Goal: Task Accomplishment & Management: Use online tool/utility

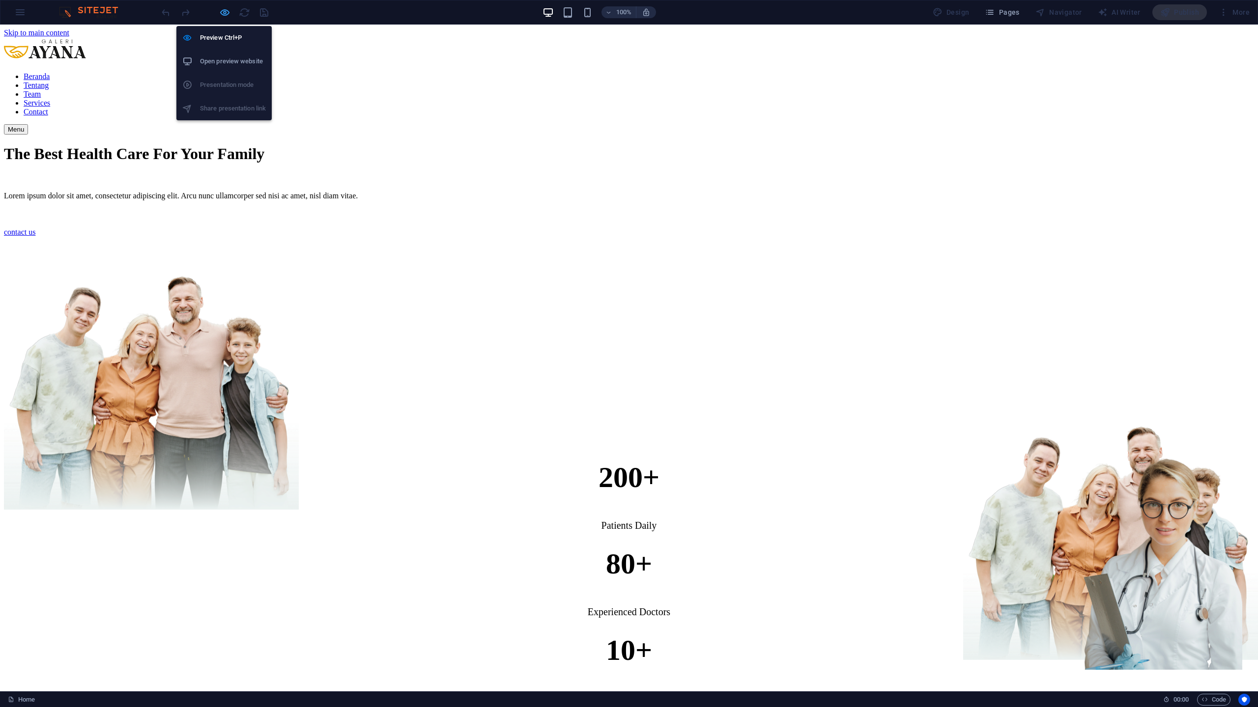
click at [224, 9] on icon "button" at bounding box center [224, 12] width 11 height 11
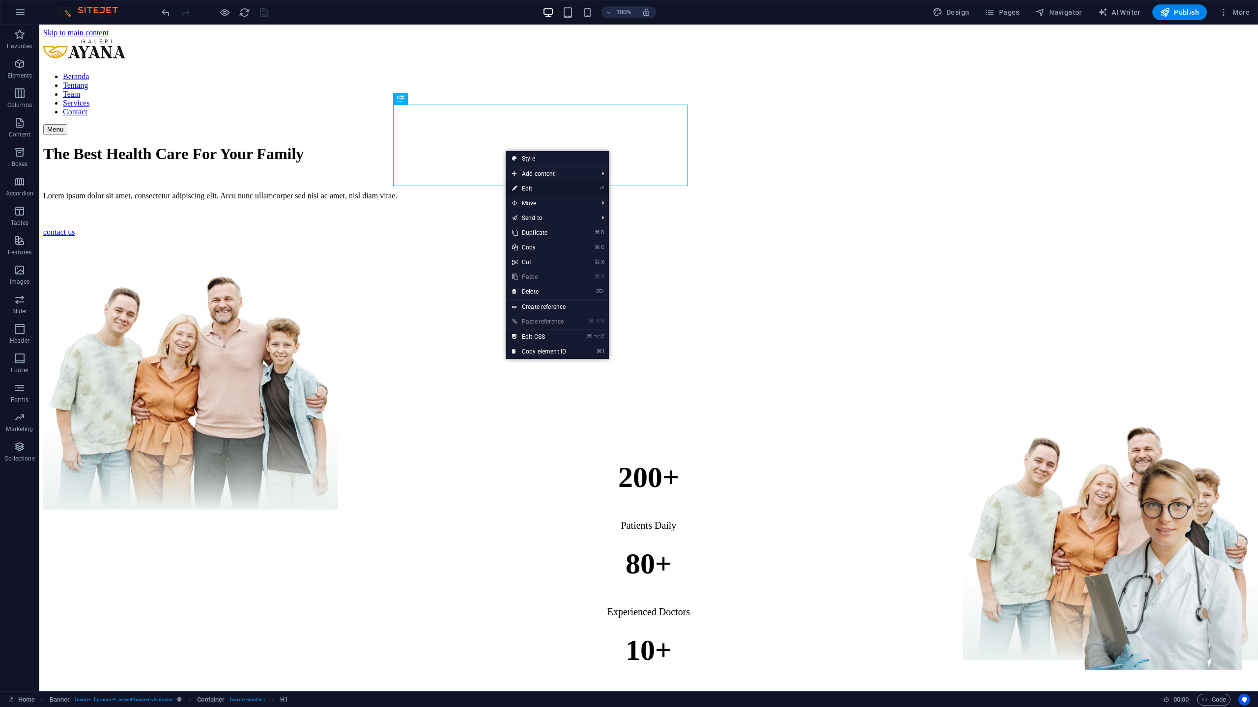
click at [531, 192] on link "⏎ Edit" at bounding box center [539, 188] width 66 height 15
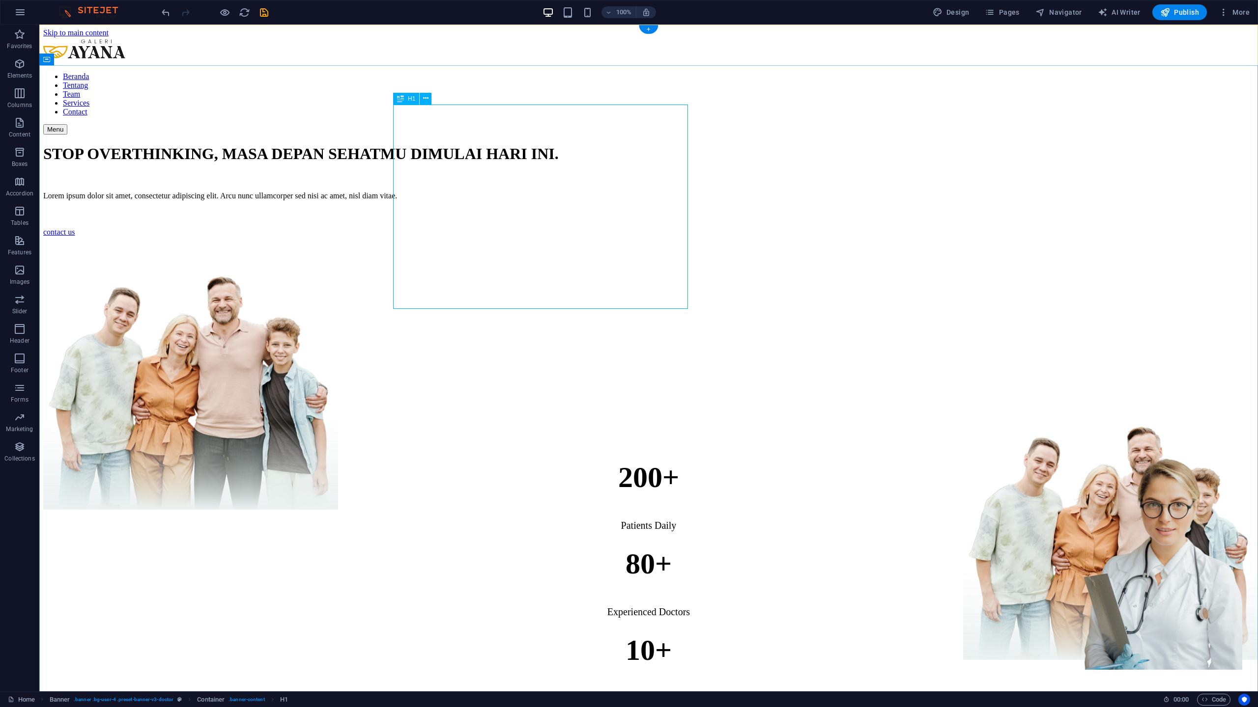
click at [482, 163] on div "STOP OVERTHINKING, MASA DEPAN SEHATMU DIMULAI HARI INI." at bounding box center [648, 154] width 1211 height 18
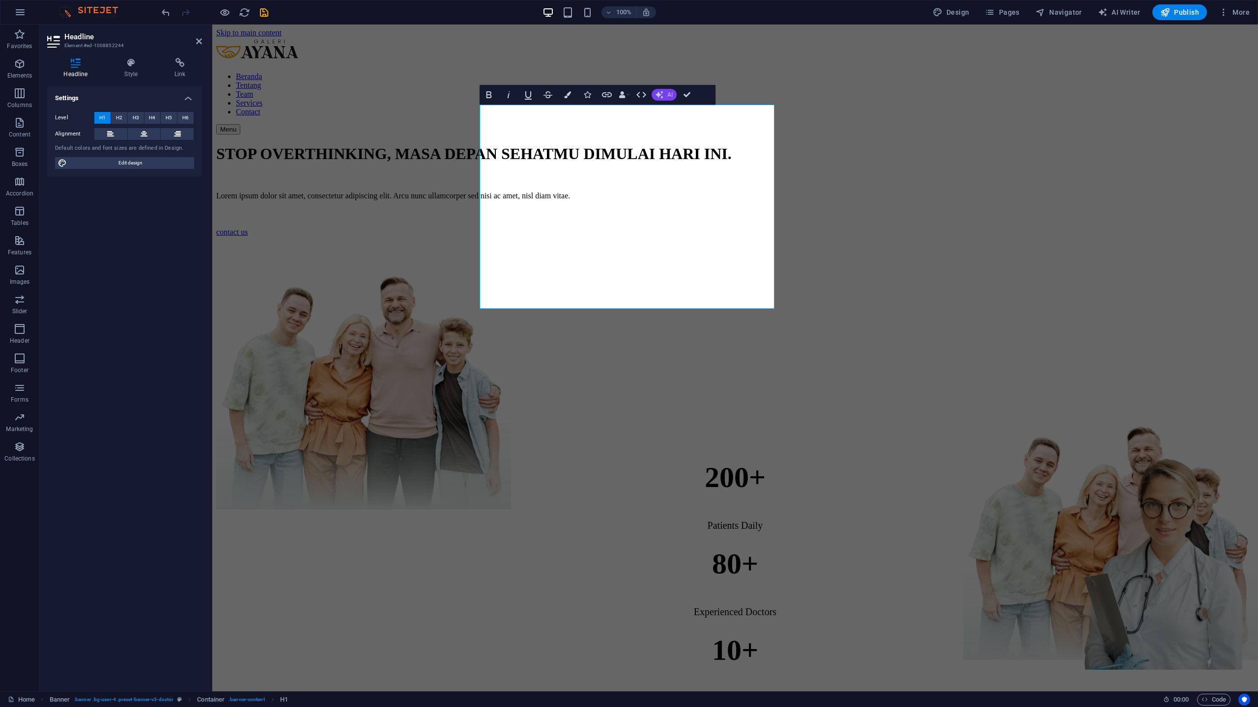
click at [659, 99] on button "AI" at bounding box center [663, 95] width 25 height 12
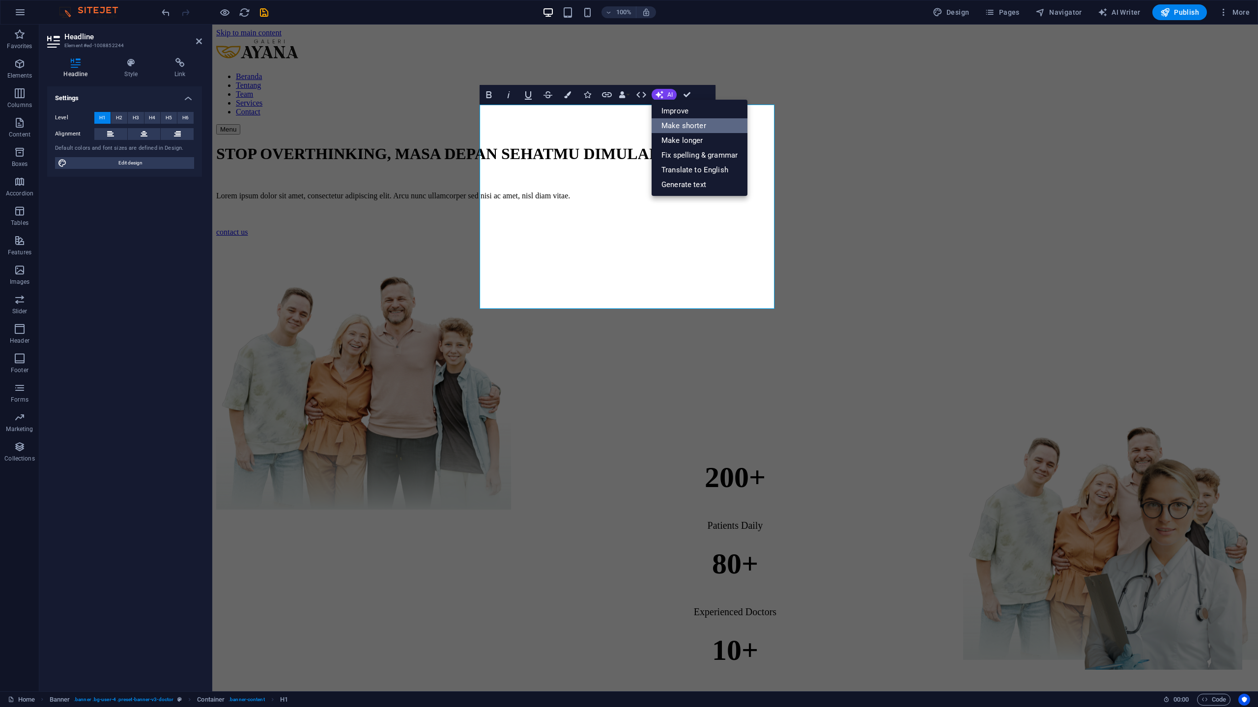
click at [669, 130] on link "Make shorter" at bounding box center [699, 125] width 96 height 15
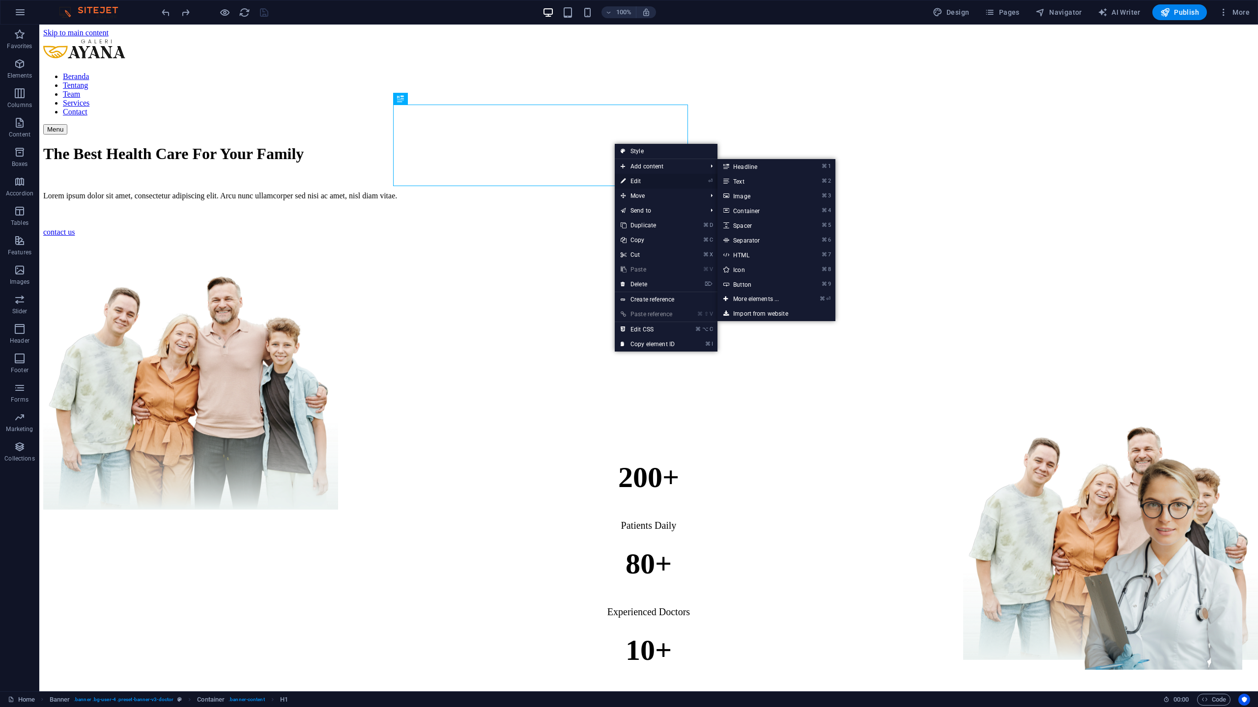
click at [625, 187] on link "⏎ Edit" at bounding box center [648, 181] width 66 height 15
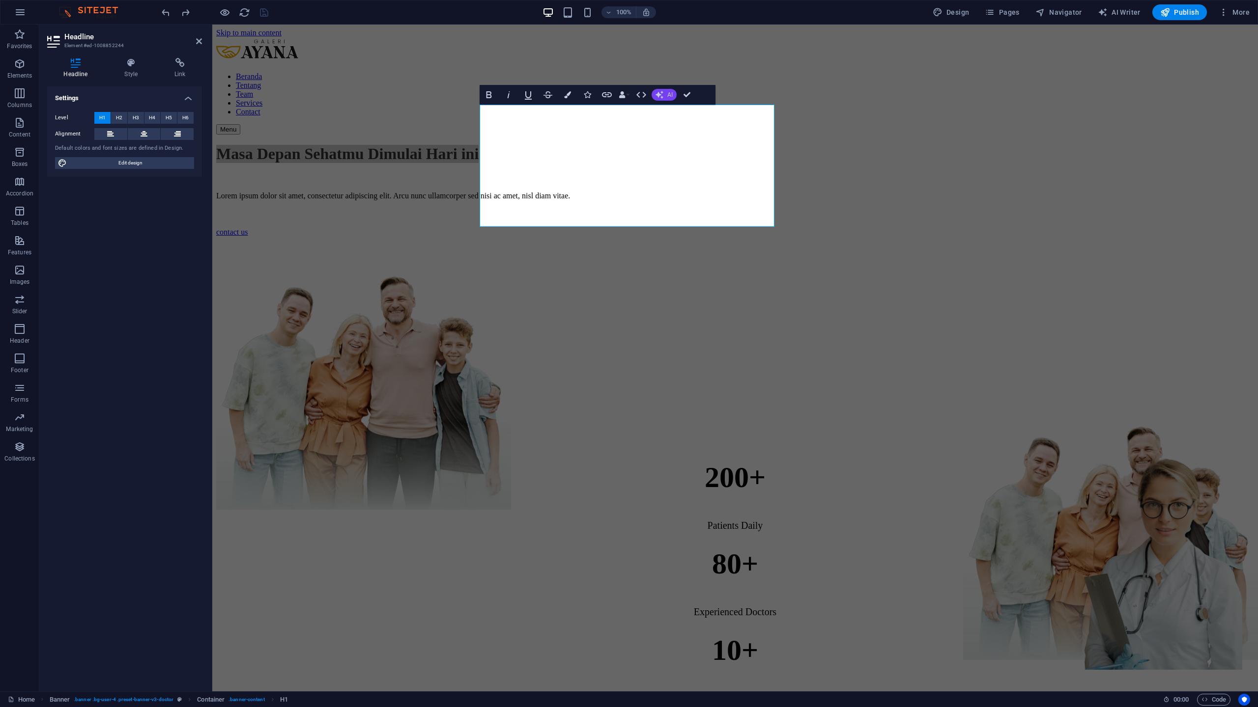
click at [673, 94] on button "AI" at bounding box center [663, 95] width 25 height 12
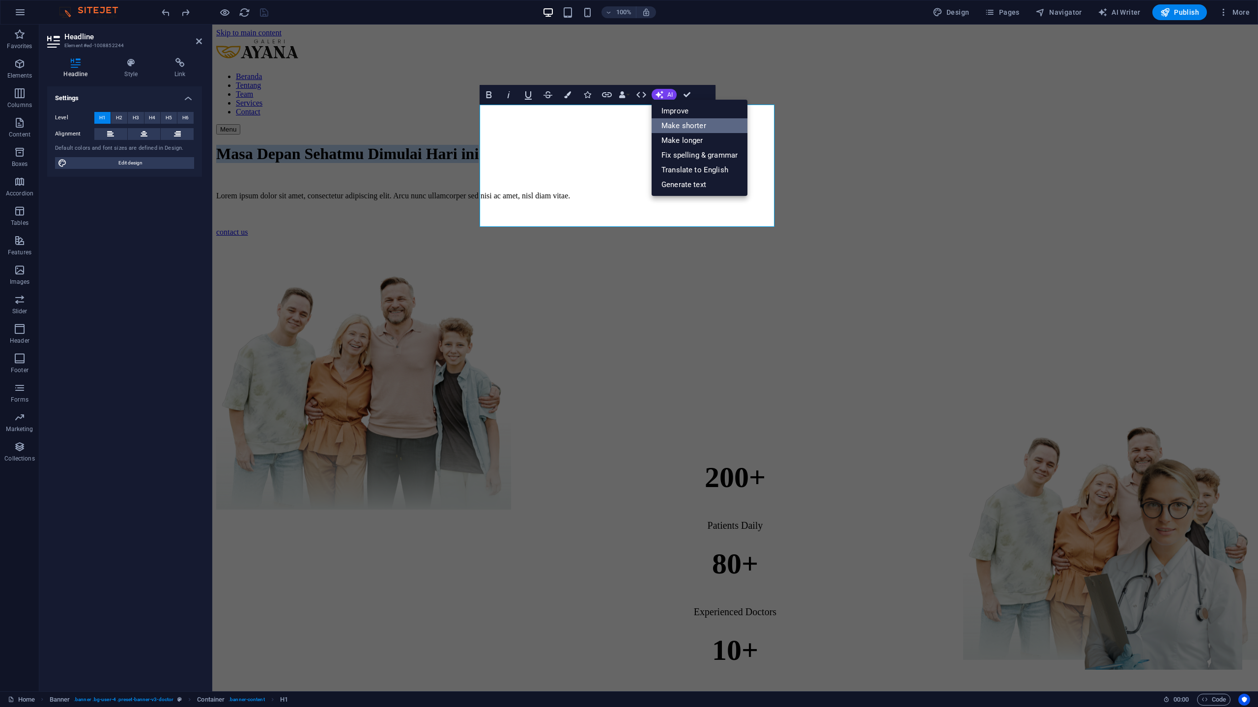
click at [673, 131] on link "Make shorter" at bounding box center [699, 125] width 96 height 15
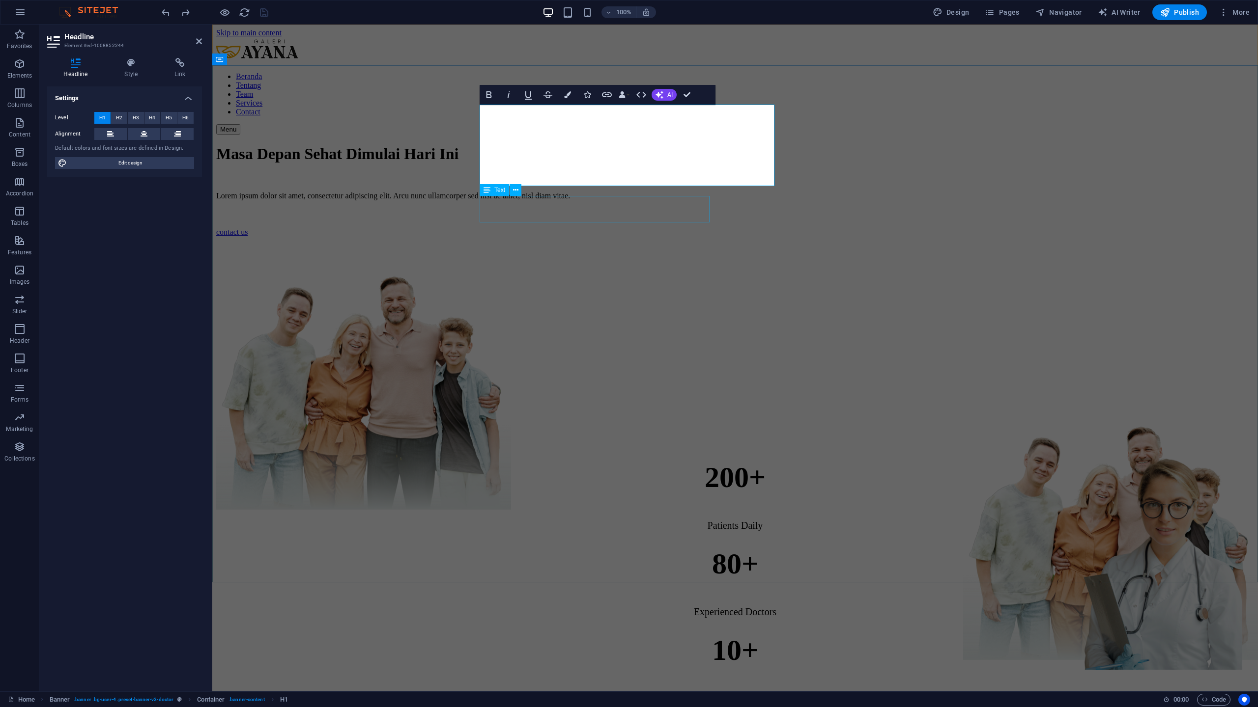
click at [575, 200] on div "Lorem ipsum dolor sit amet, consectetur adipiscing elit. Arcu nunc ullamcorper …" at bounding box center [735, 196] width 1038 height 9
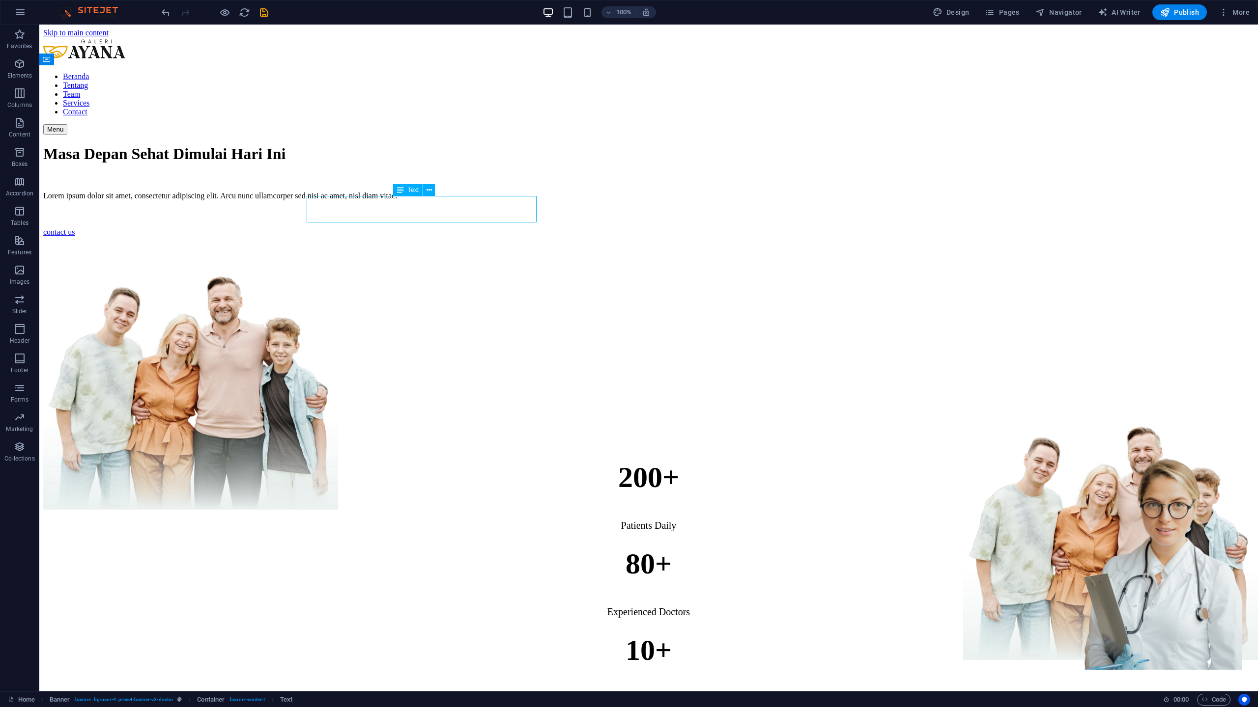
click at [575, 200] on div "Lorem ipsum dolor sit amet, consectetur adipiscing elit. Arcu nunc ullamcorper …" at bounding box center [648, 196] width 1211 height 9
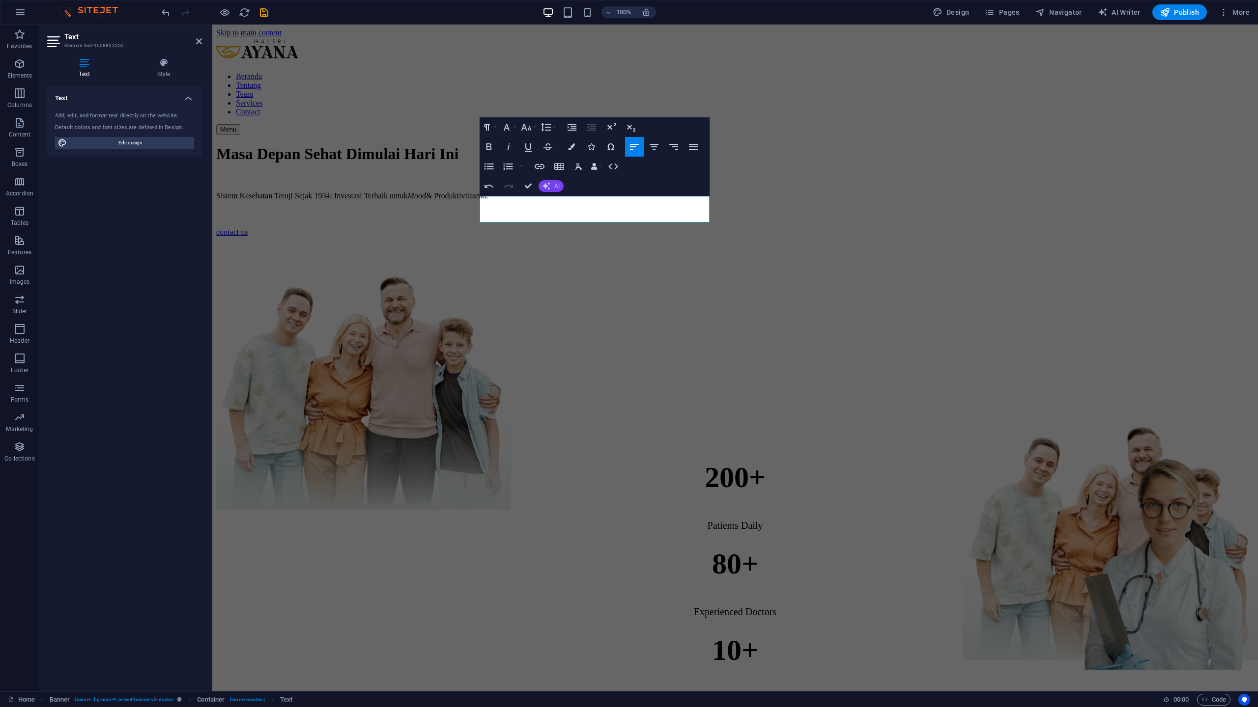
click at [556, 180] on button "AI" at bounding box center [550, 186] width 25 height 12
click at [572, 215] on link "Make shorter" at bounding box center [586, 217] width 96 height 15
click at [543, 185] on icon "button" at bounding box center [546, 186] width 11 height 11
click at [571, 225] on link "Make longer" at bounding box center [586, 232] width 96 height 15
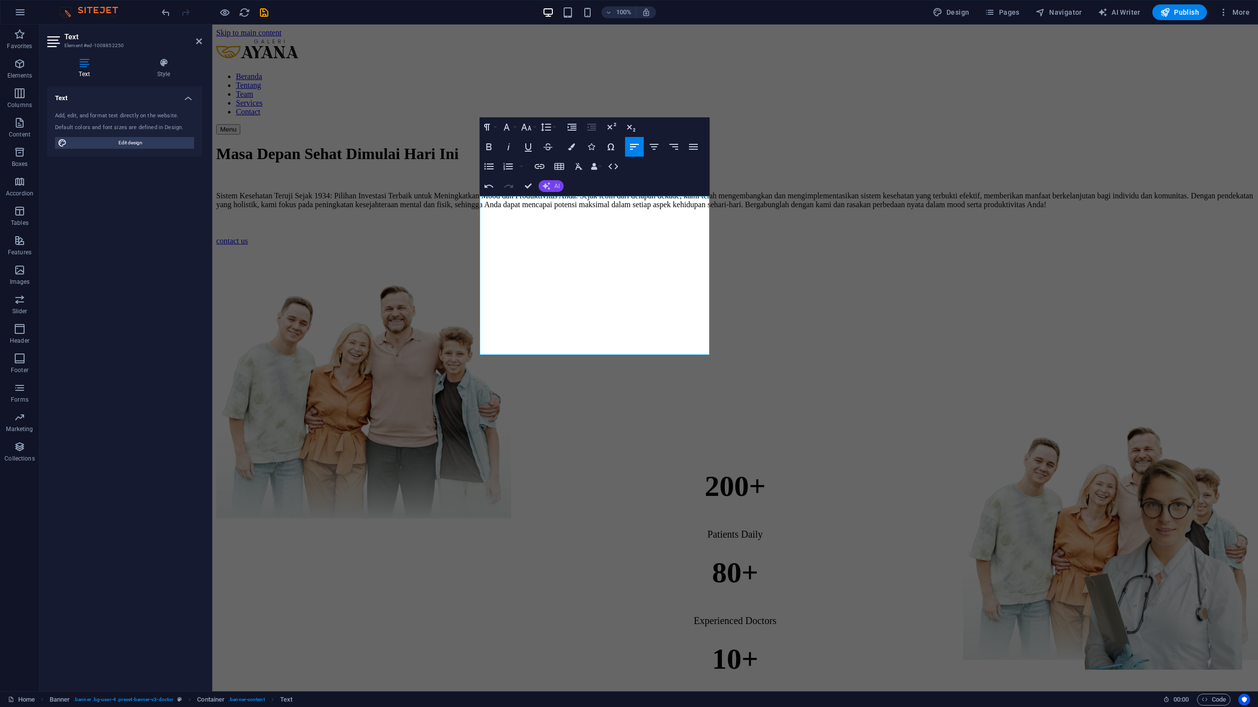
click at [555, 185] on span "AI" at bounding box center [556, 186] width 5 height 6
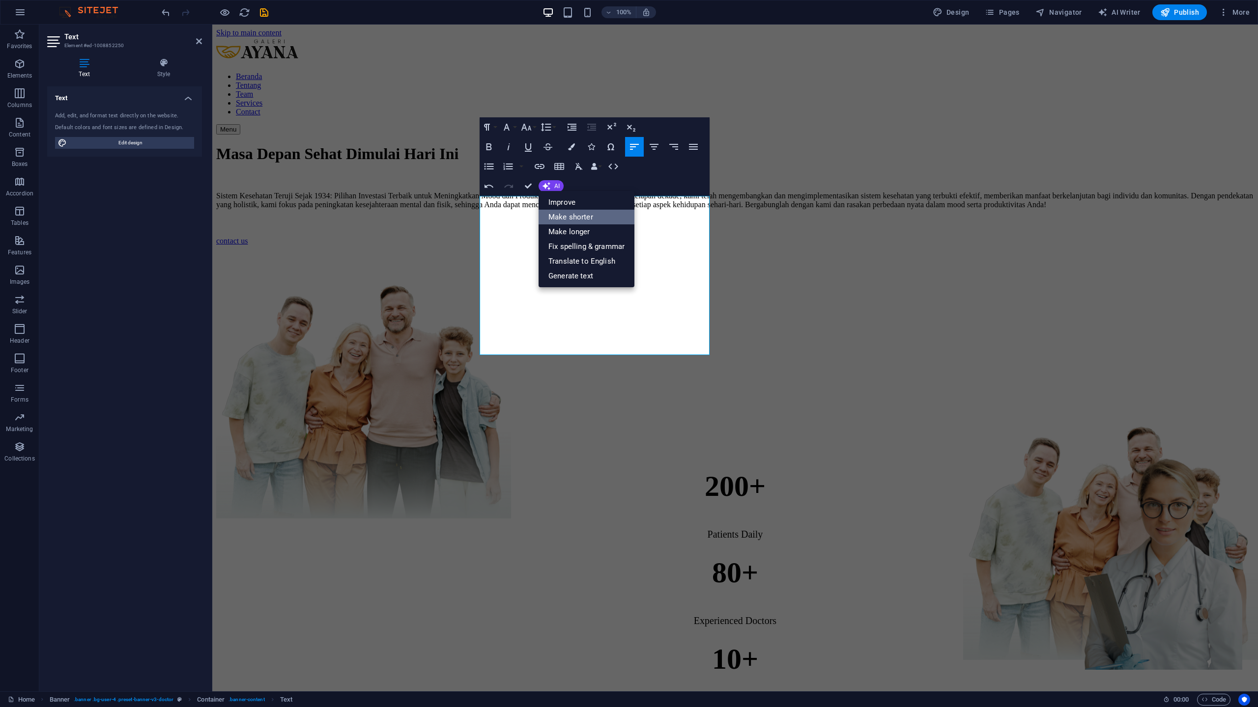
click at [577, 214] on link "Make shorter" at bounding box center [586, 217] width 96 height 15
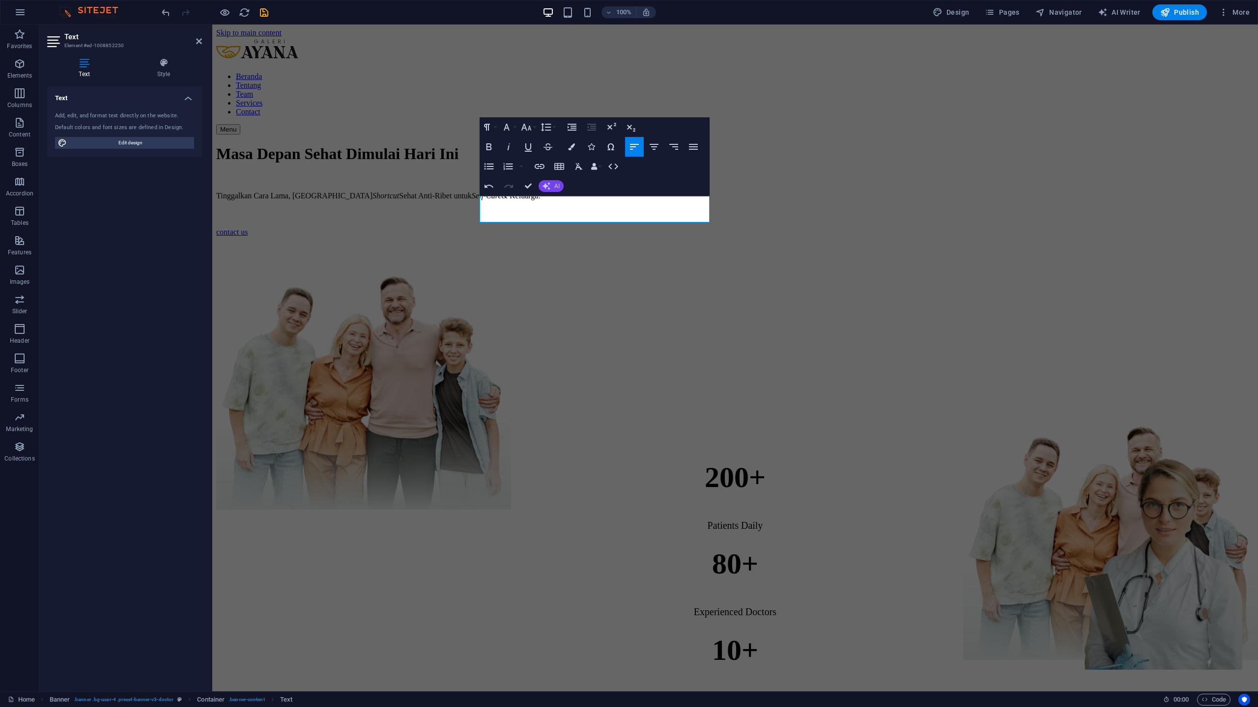
click at [553, 186] on button "AI" at bounding box center [550, 186] width 25 height 12
click at [564, 204] on link "Improve" at bounding box center [586, 202] width 96 height 15
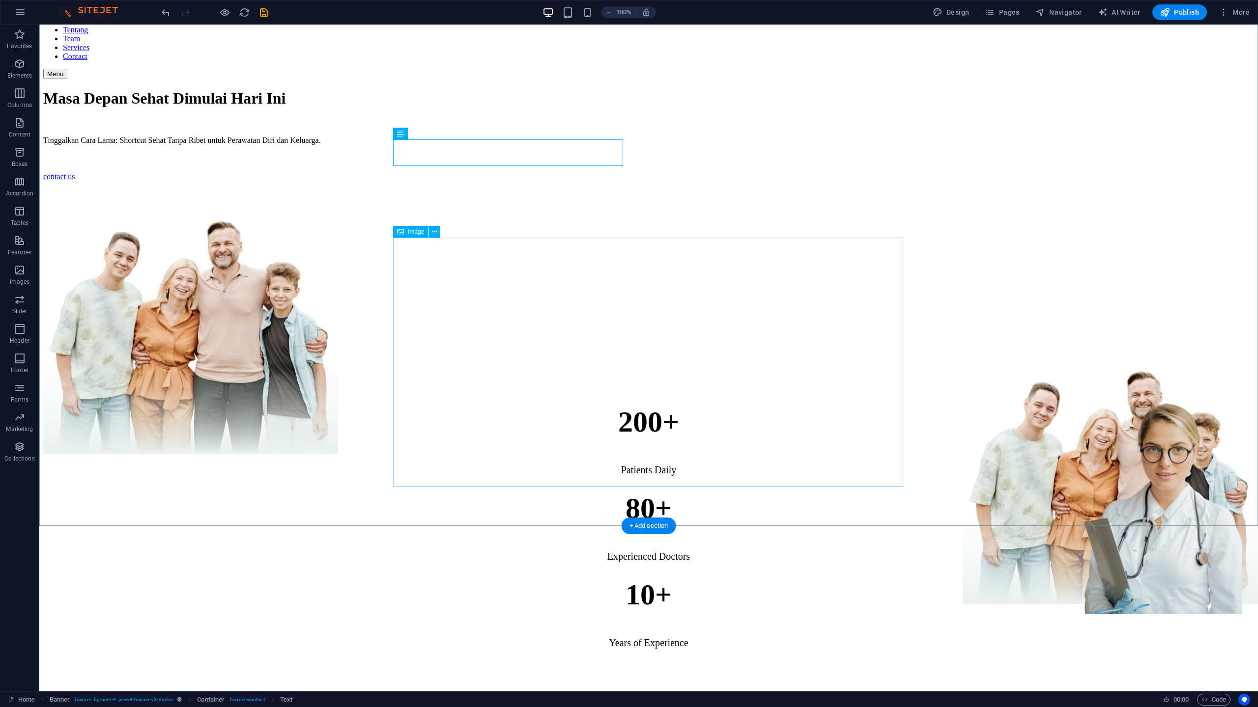
scroll to position [57, 0]
click at [461, 143] on div "Tinggalkan Cara Lama: Shortcut Sehat Tanpa Ribet untuk Perawatan Diri dan Kelua…" at bounding box center [648, 139] width 1211 height 9
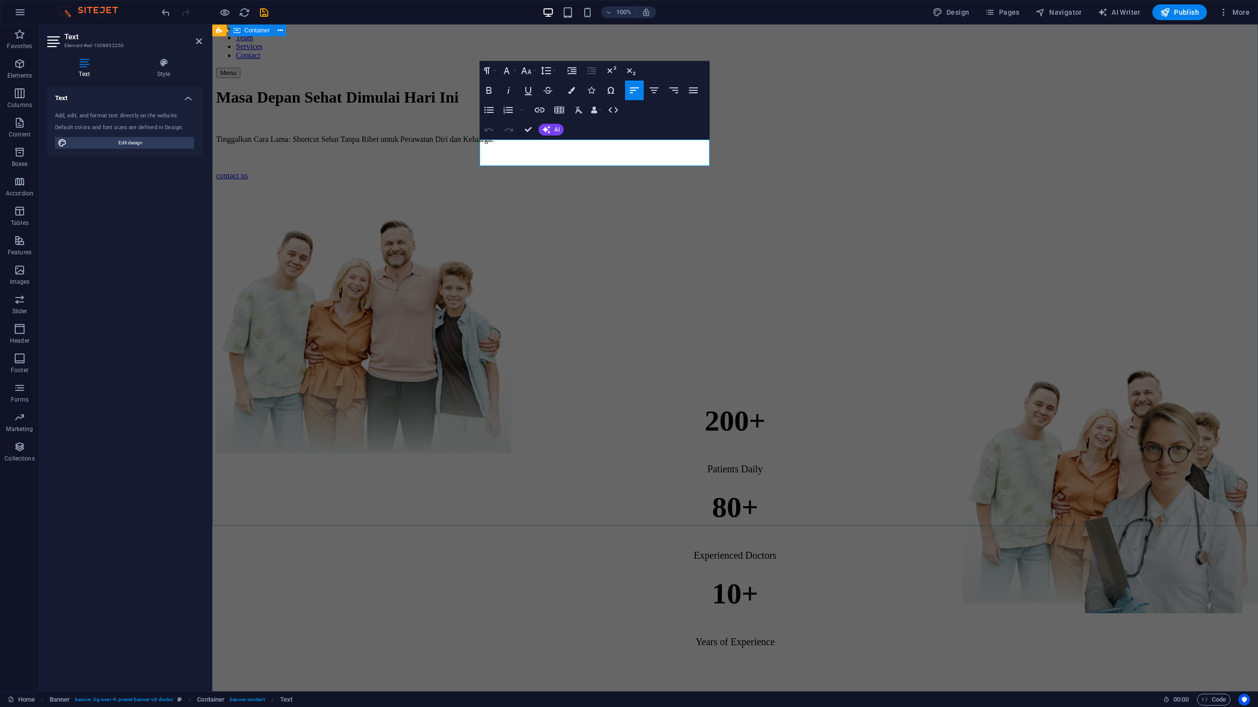
click at [461, 143] on div "Masa Depan Sehat Dimulai Hari Ini Tinggalkan Cara Lama: Shortcut Sehat Tanpa Ri…" at bounding box center [735, 266] width 1038 height 377
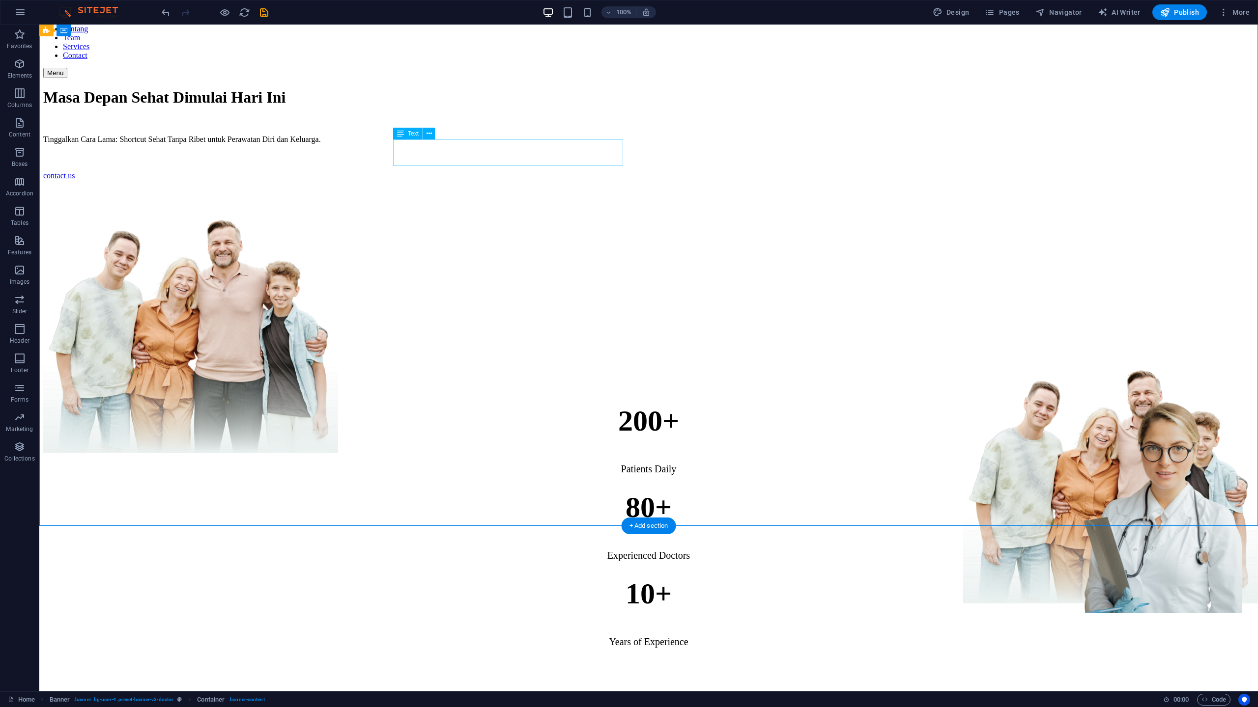
click at [510, 144] on div "Tinggalkan Cara Lama: Shortcut Sehat Tanpa Ribet untuk Perawatan Diri dan Kelua…" at bounding box center [648, 139] width 1211 height 9
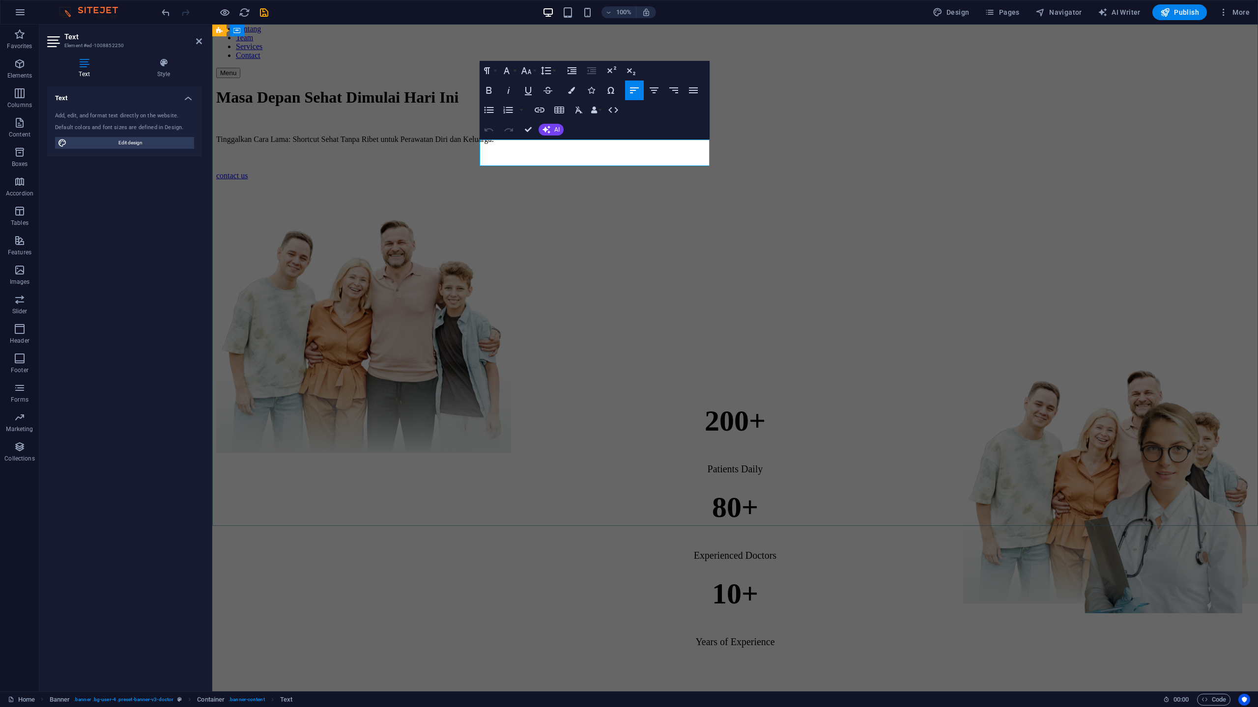
click at [510, 144] on p "Tinggalkan Cara Lama: Shortcut Sehat Tanpa Ribet untuk Perawatan Diri dan Kelua…" at bounding box center [735, 139] width 1038 height 9
click at [494, 86] on icon "button" at bounding box center [489, 91] width 12 height 12
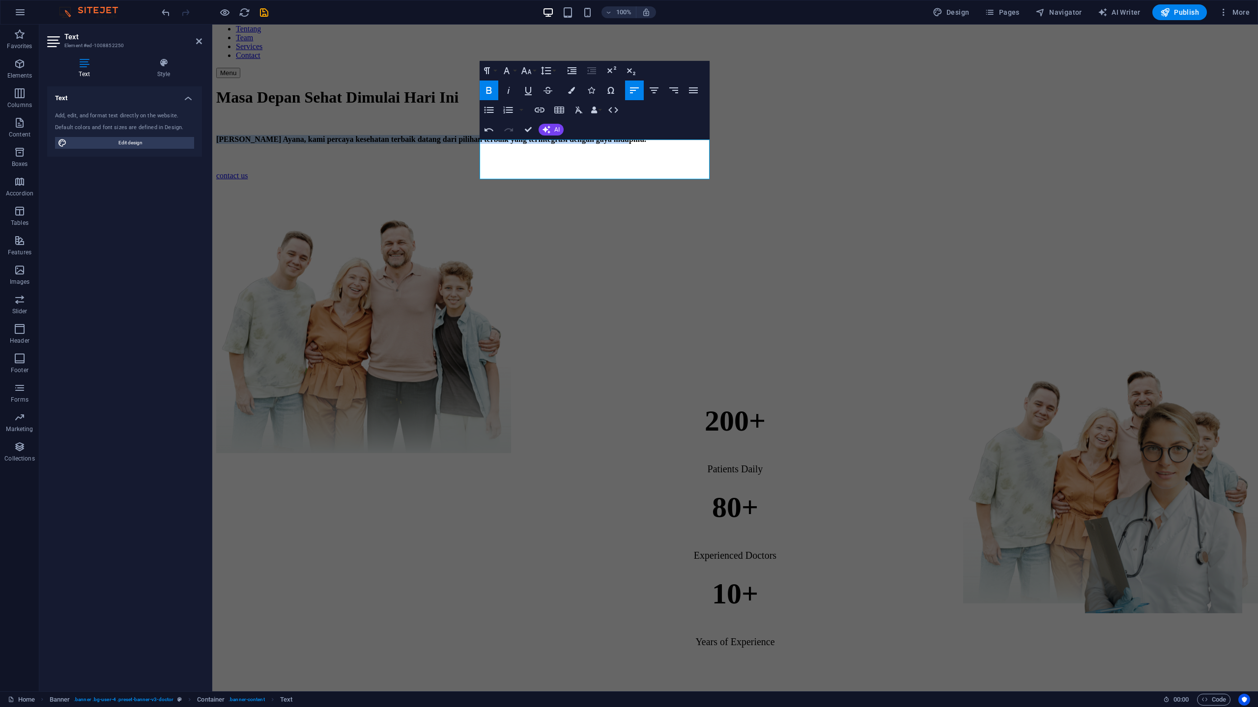
click at [494, 86] on icon "button" at bounding box center [489, 91] width 12 height 12
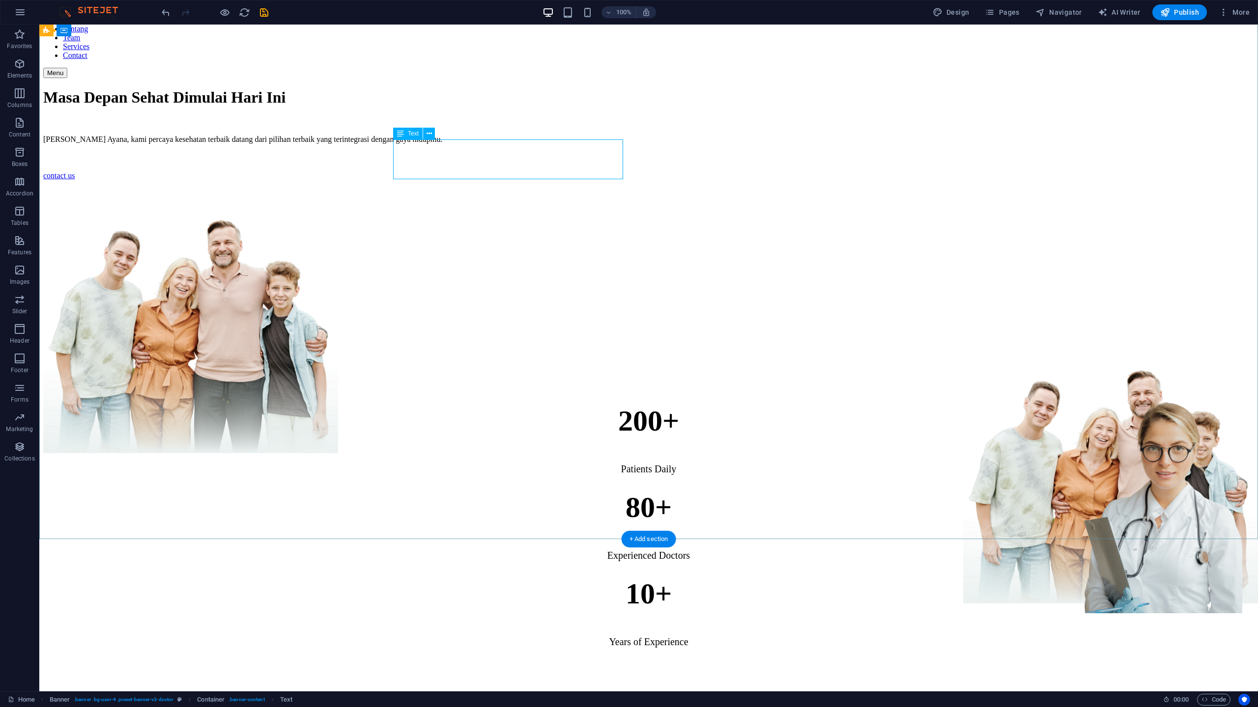
click at [495, 144] on div "[PERSON_NAME] Ayana, kami percaya kesehatan terbaik datang dari pilihan terbaik…" at bounding box center [648, 139] width 1211 height 9
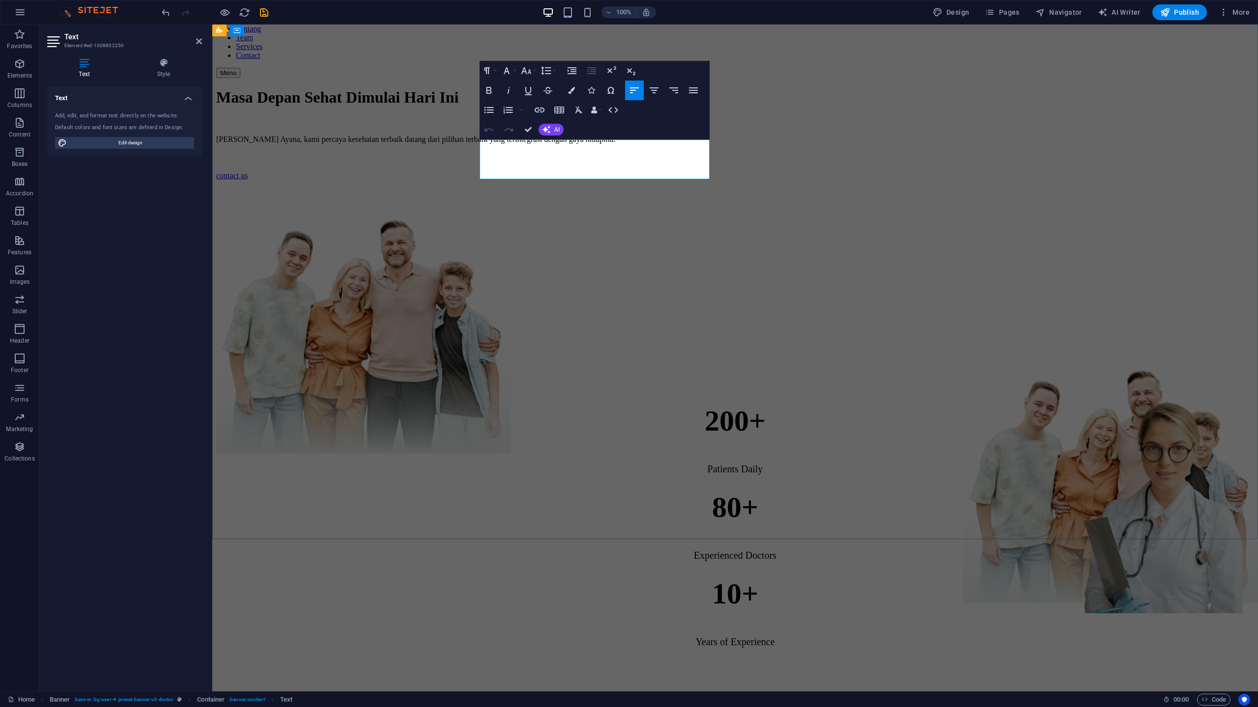
click at [528, 144] on p "[PERSON_NAME] Ayana, kami percaya kesehatan terbaik datang dari pilihan terbaik…" at bounding box center [735, 139] width 1038 height 9
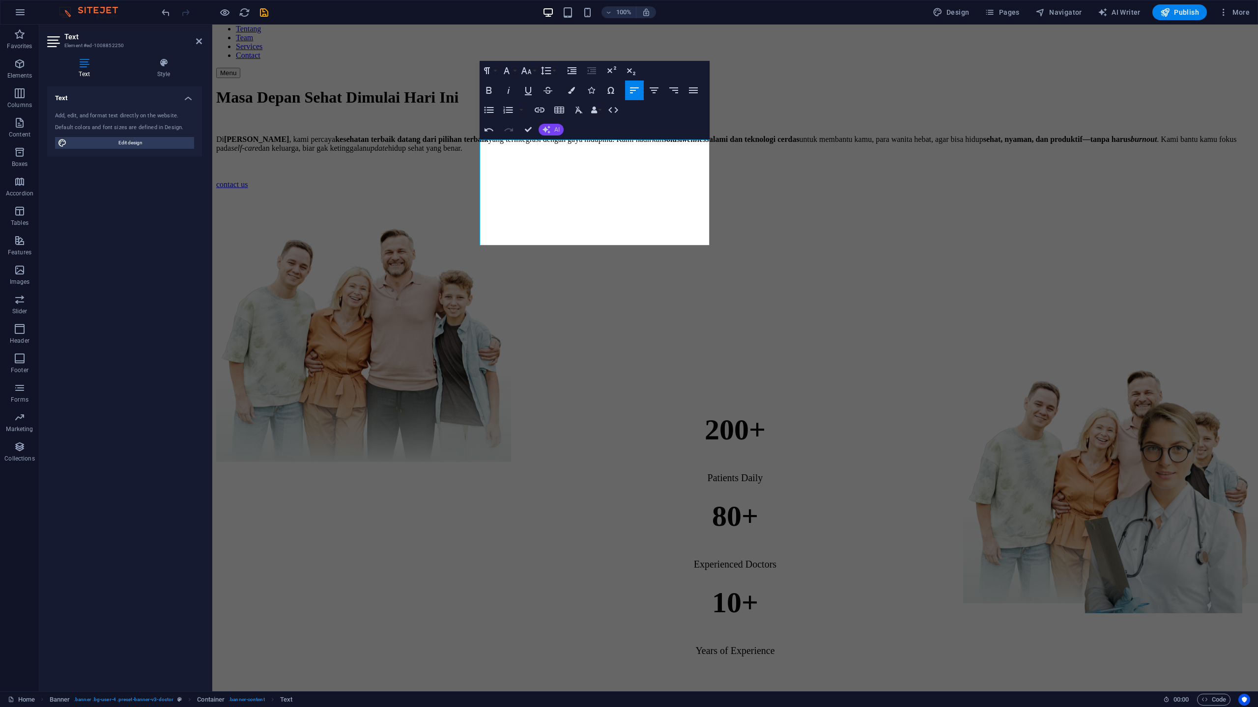
click at [547, 125] on button "AI" at bounding box center [550, 130] width 25 height 12
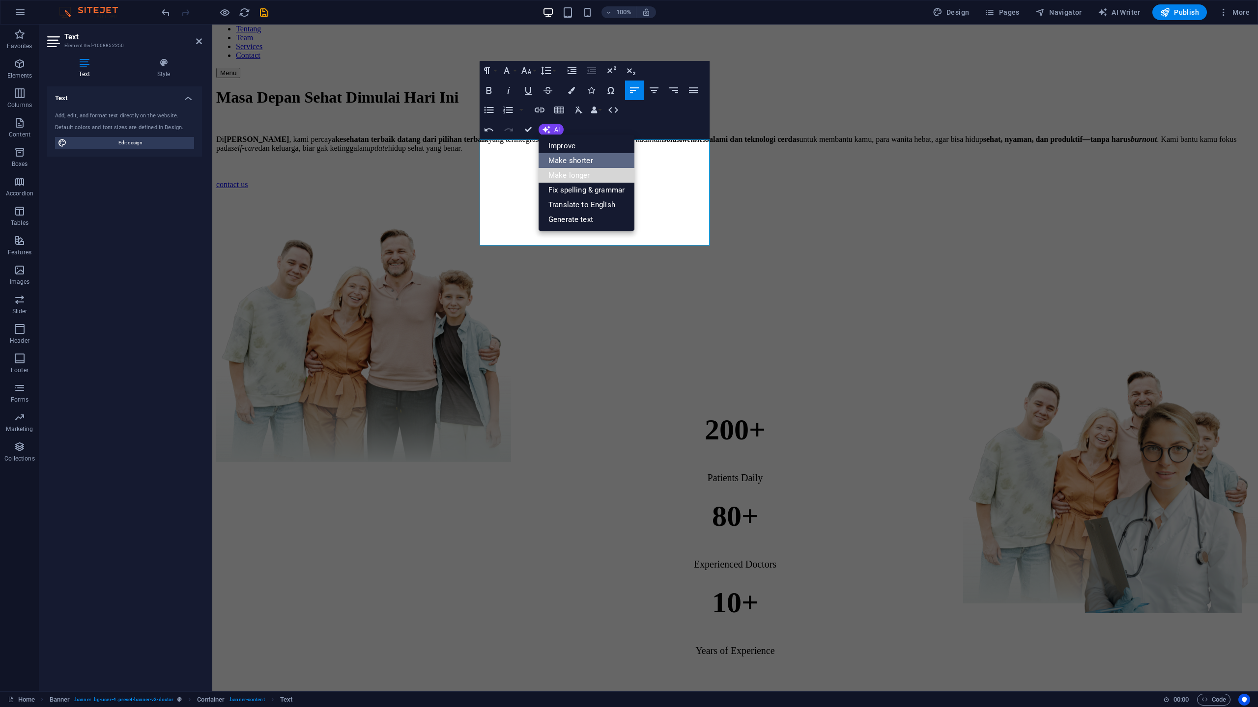
drag, startPoint x: 577, startPoint y: 173, endPoint x: 576, endPoint y: 157, distance: 16.2
click at [577, 157] on ul "Improve Make shorter Make longer Fix spelling & grammar Translate to English Ge…" at bounding box center [586, 183] width 96 height 96
click at [576, 157] on link "Make shorter" at bounding box center [586, 160] width 96 height 15
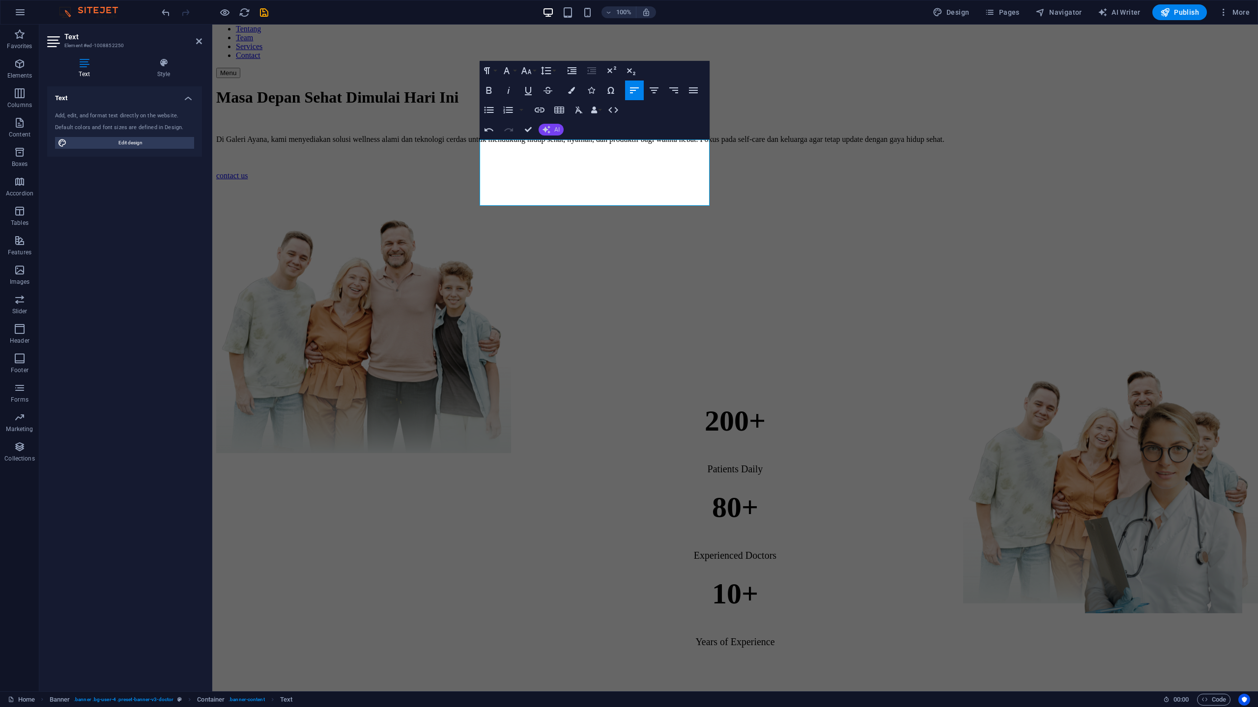
click at [548, 133] on icon "button" at bounding box center [546, 130] width 10 height 10
click at [568, 162] on link "Make shorter" at bounding box center [586, 160] width 96 height 15
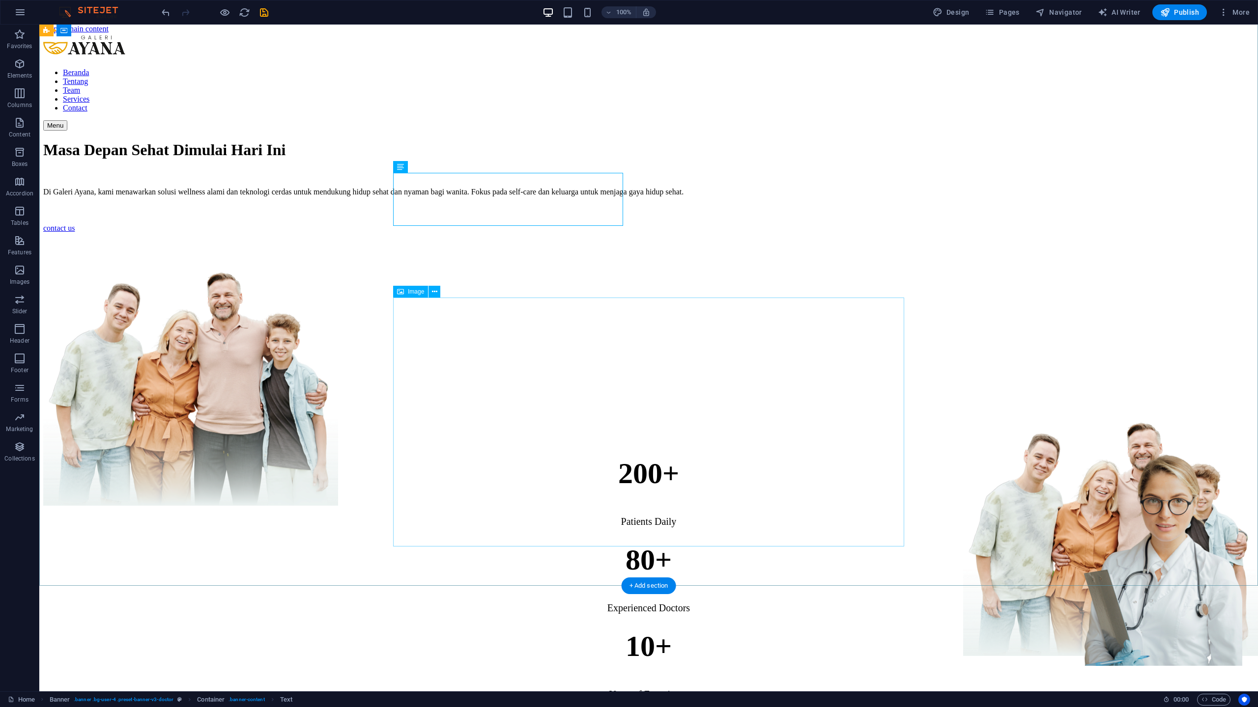
scroll to position [0, 0]
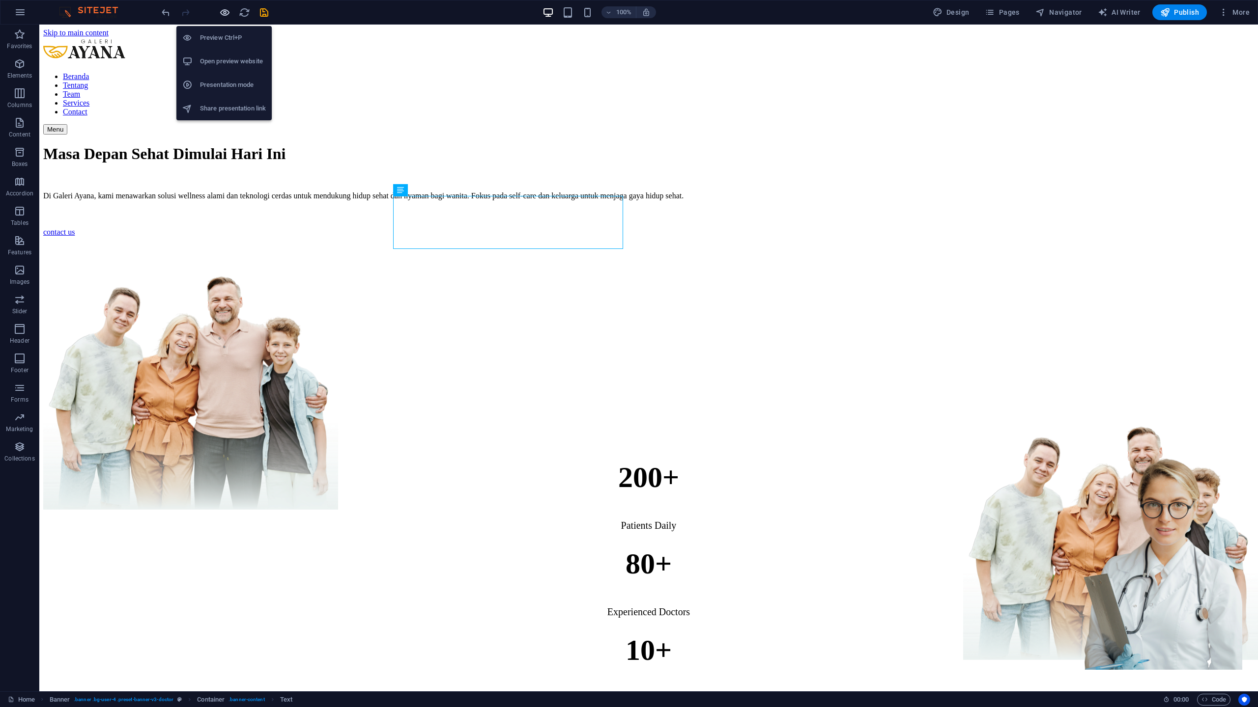
click at [222, 12] on icon "button" at bounding box center [224, 12] width 11 height 11
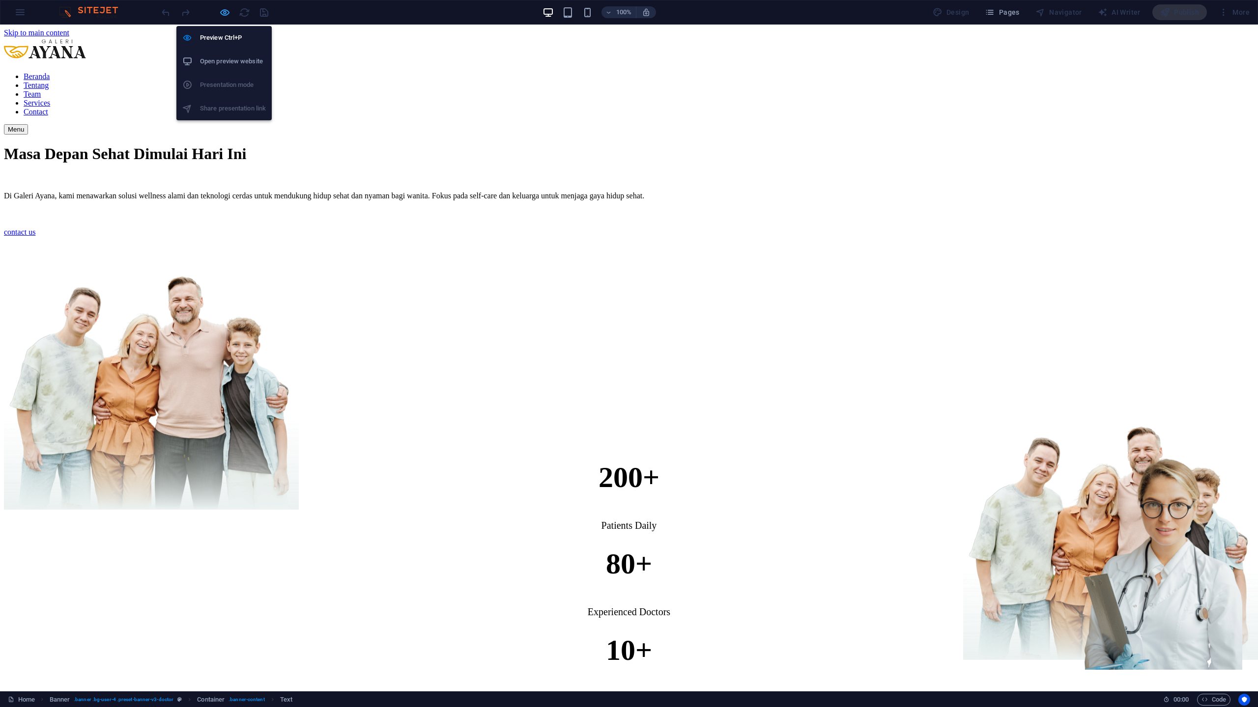
click at [225, 9] on icon "button" at bounding box center [224, 12] width 11 height 11
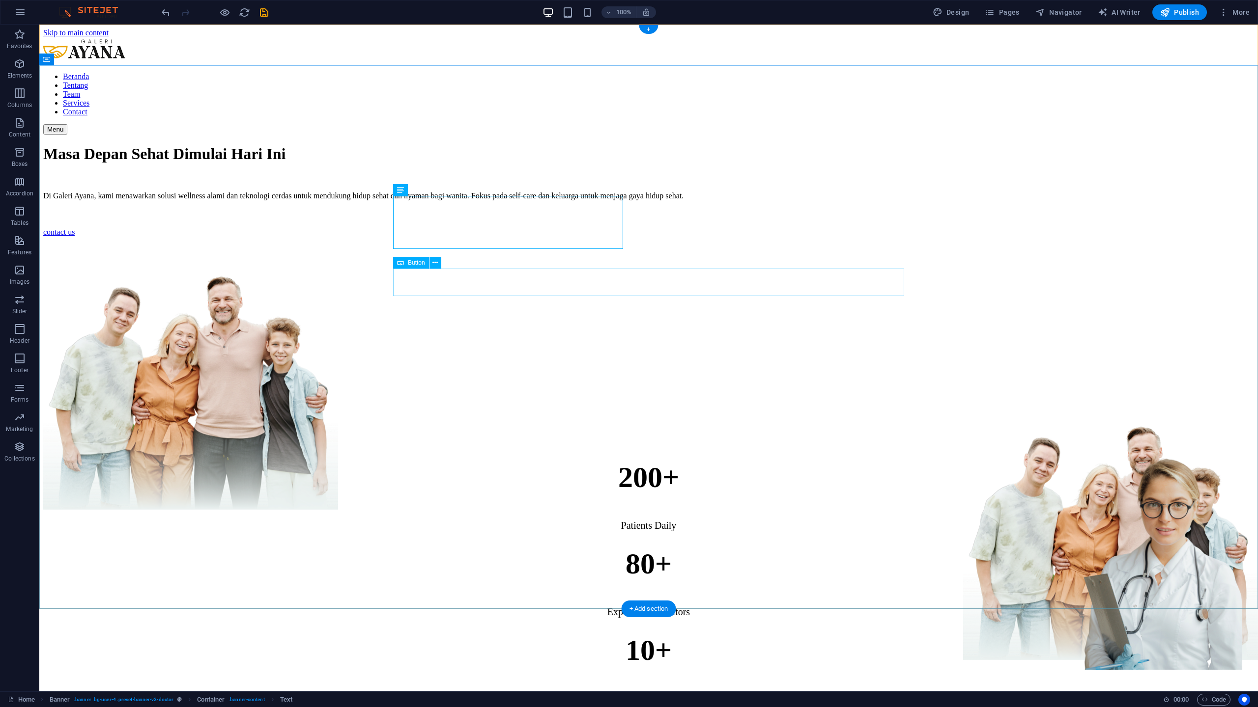
click at [457, 237] on div "contact us" at bounding box center [648, 232] width 1211 height 9
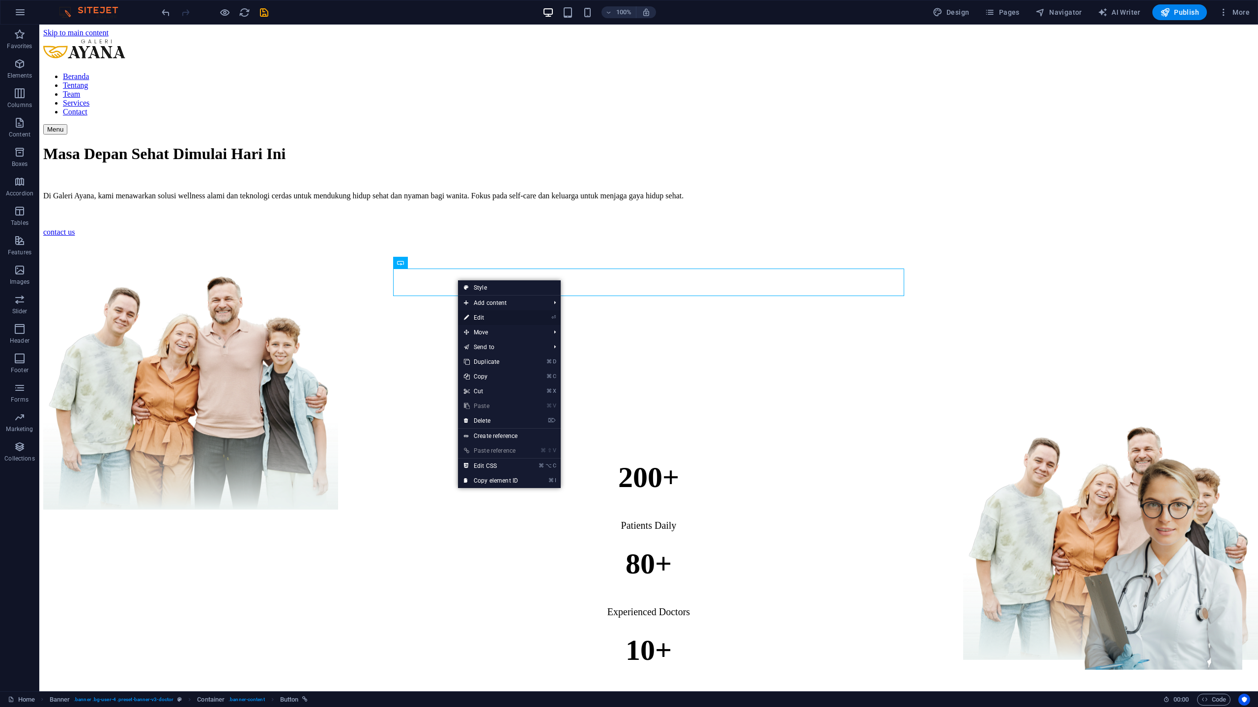
click at [469, 318] on link "⏎ Edit" at bounding box center [491, 318] width 66 height 15
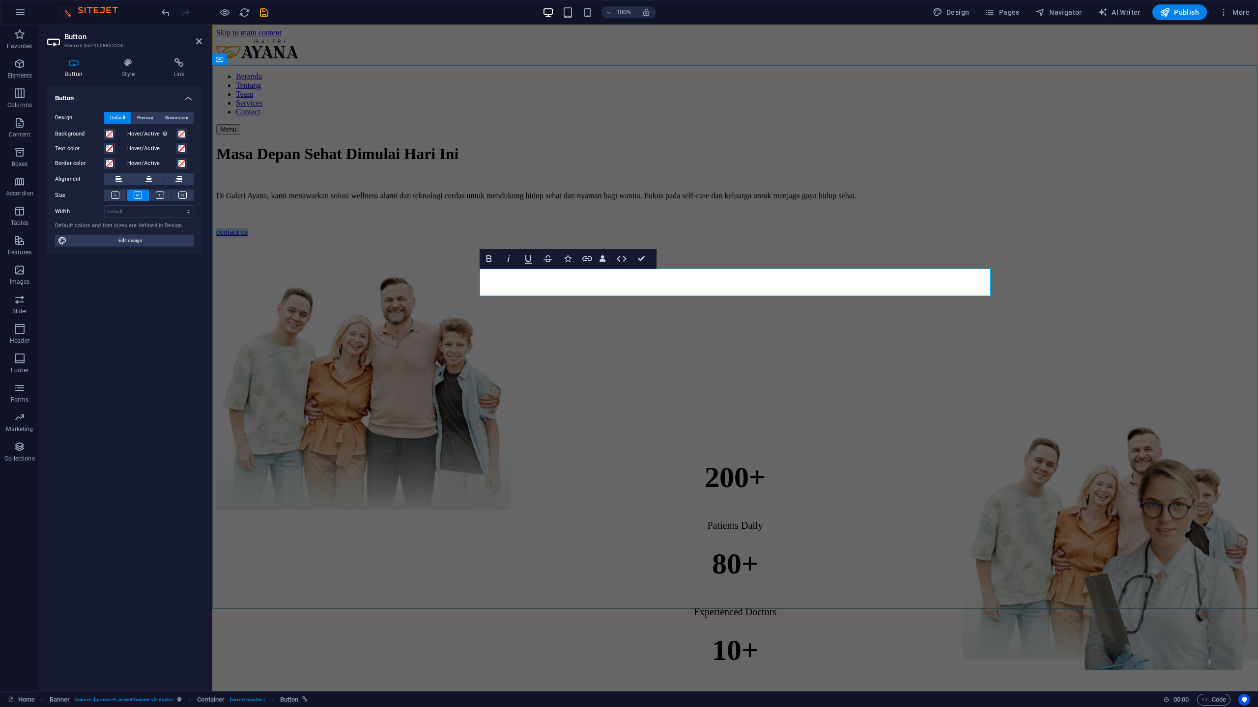
click at [248, 236] on link "contact us" at bounding box center [231, 232] width 31 height 8
click at [608, 260] on button "Data Bindings" at bounding box center [604, 259] width 14 height 20
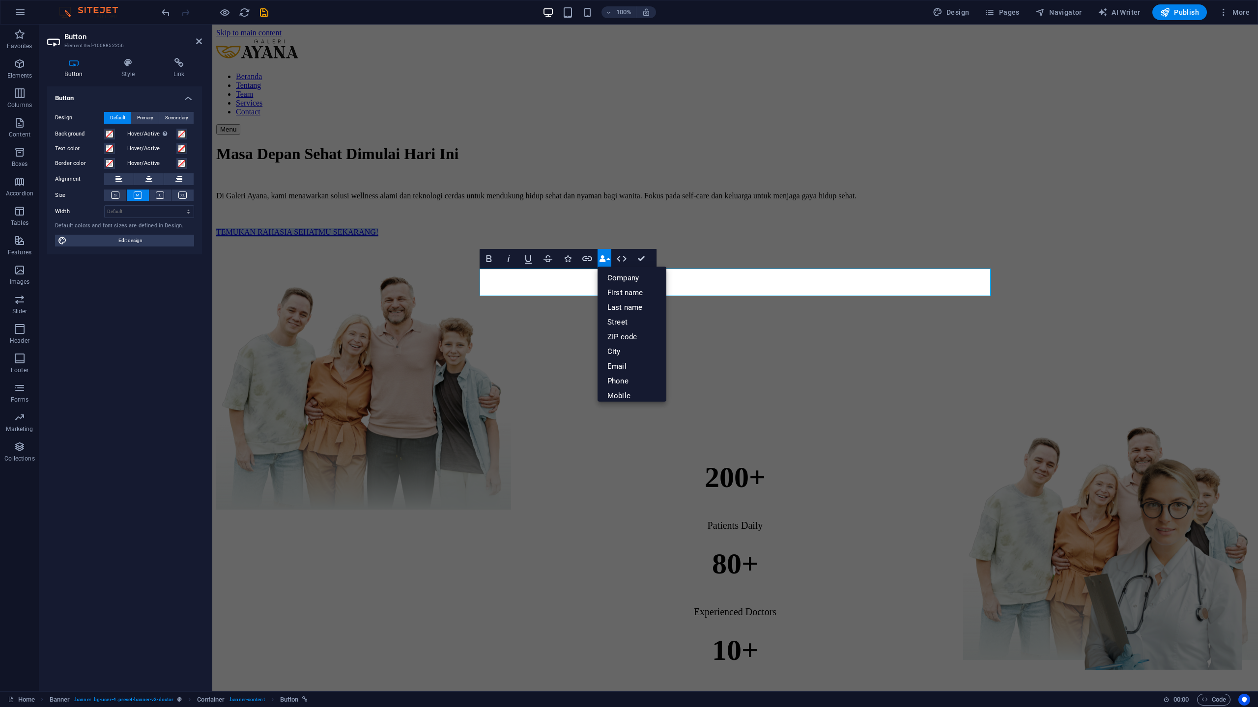
click at [608, 260] on button "Data Bindings" at bounding box center [604, 259] width 14 height 20
click at [378, 236] on link "TEMUKAN RAHASIA SEHATMU SEKARANG!" at bounding box center [297, 232] width 162 height 8
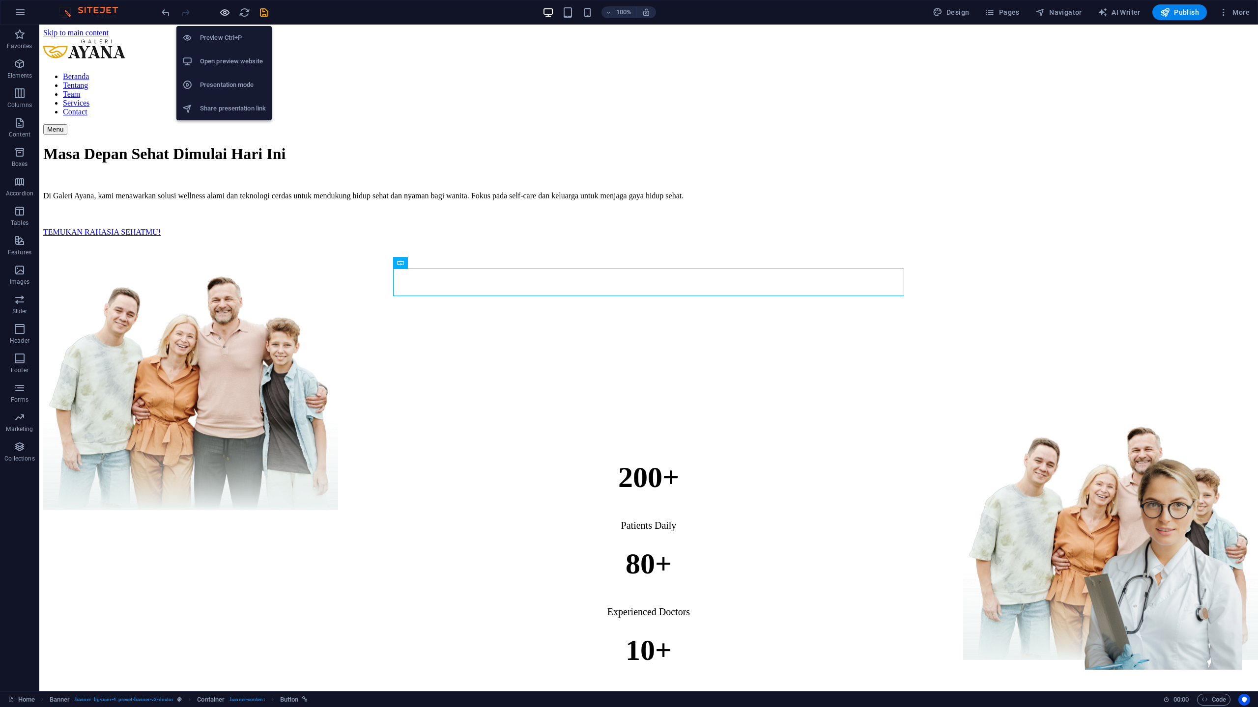
click at [224, 15] on icon "button" at bounding box center [224, 12] width 11 height 11
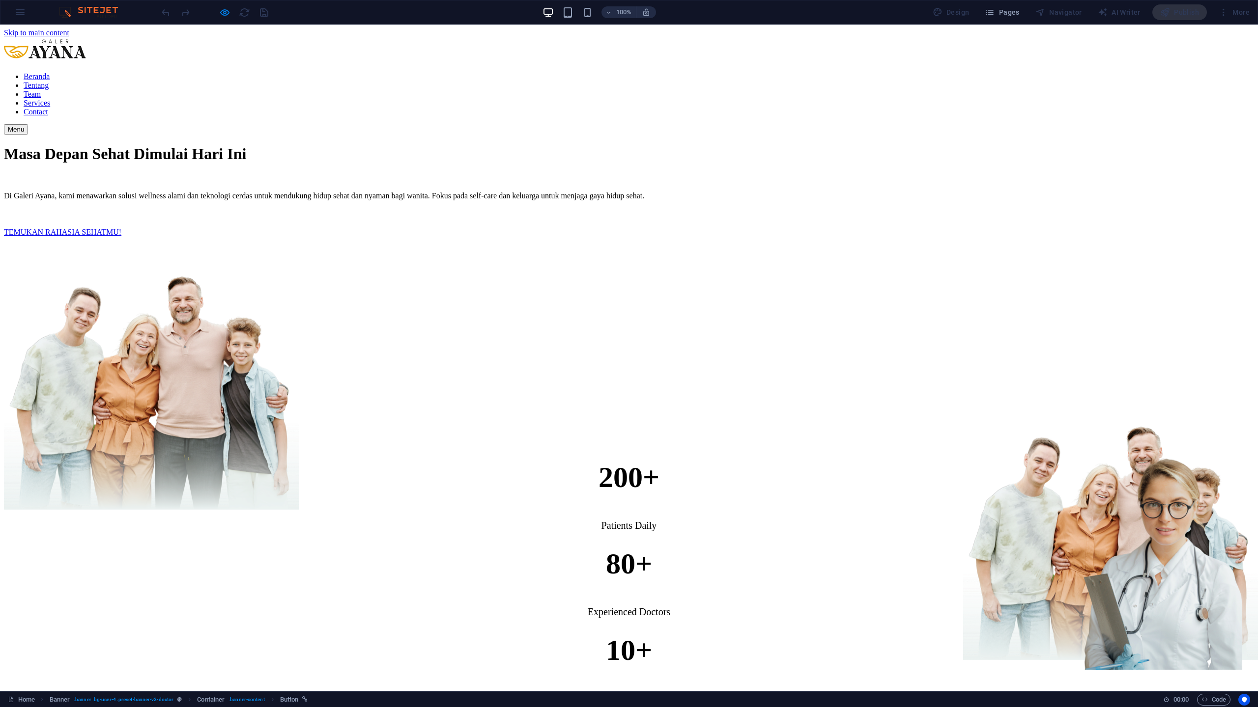
click at [121, 236] on link "TEMUKAN RAHASIA SEHATMU!" at bounding box center [62, 232] width 117 height 8
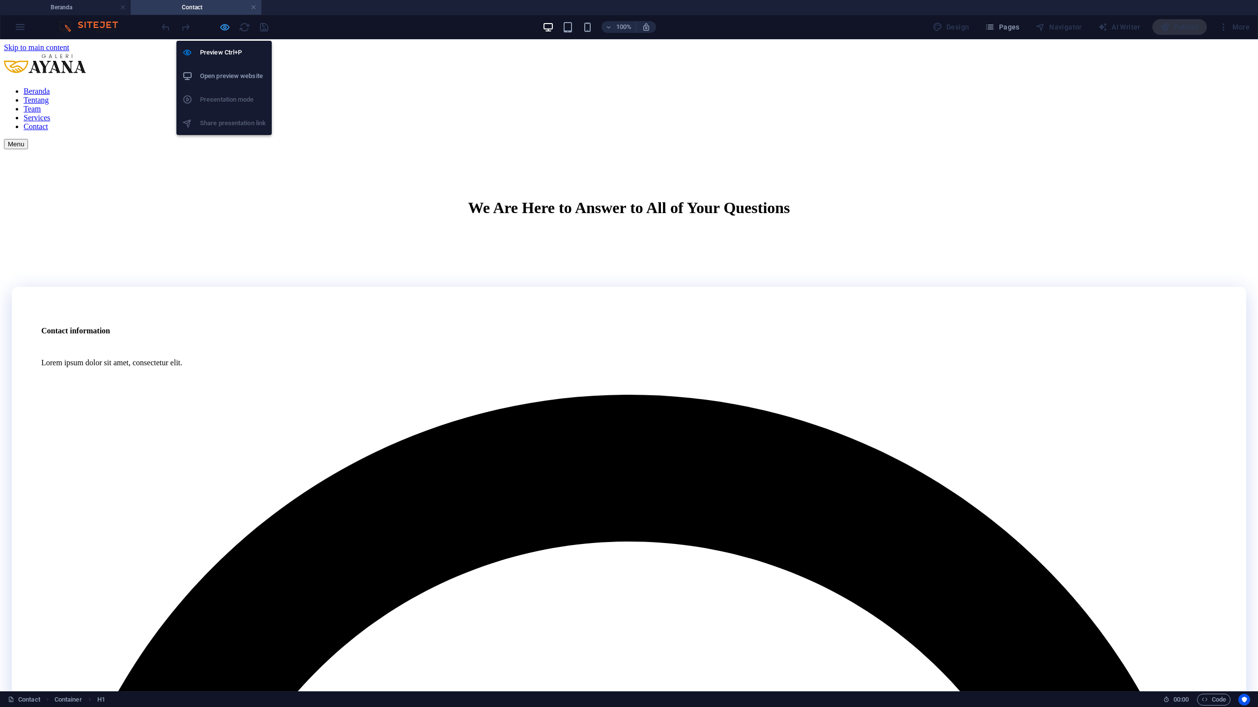
click at [224, 25] on icon "button" at bounding box center [224, 27] width 11 height 11
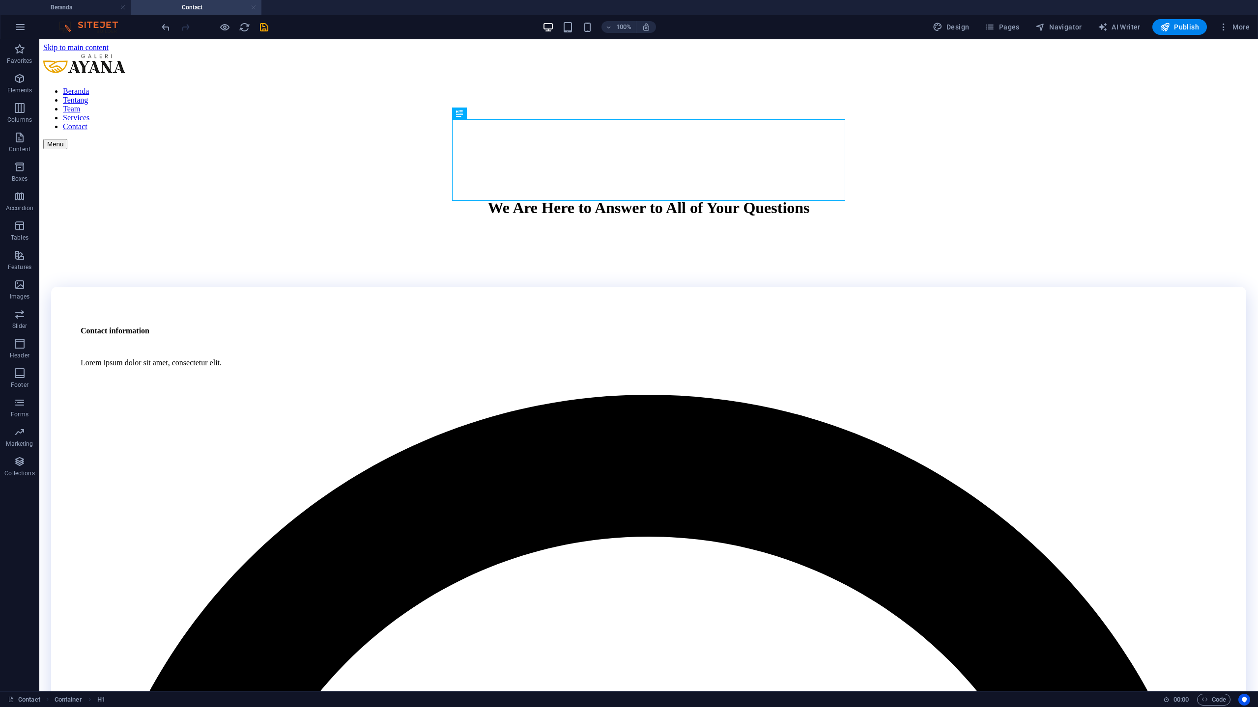
click at [254, 8] on link at bounding box center [254, 7] width 6 height 9
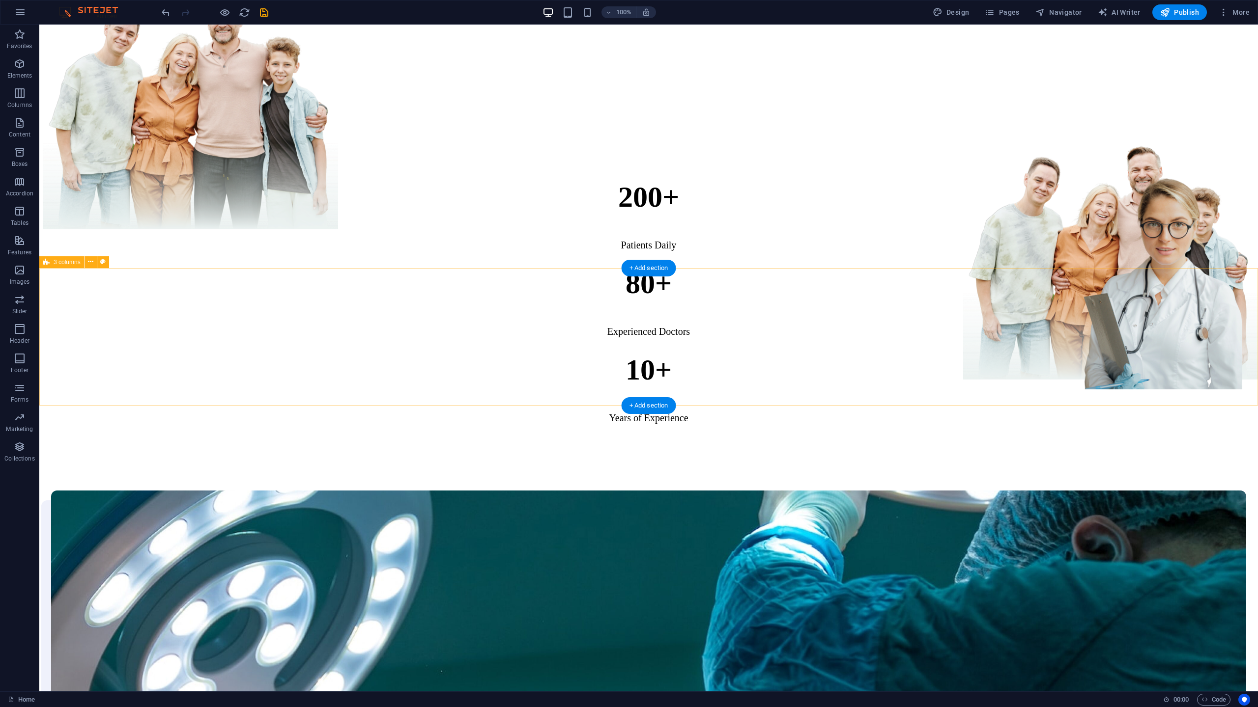
scroll to position [282, 0]
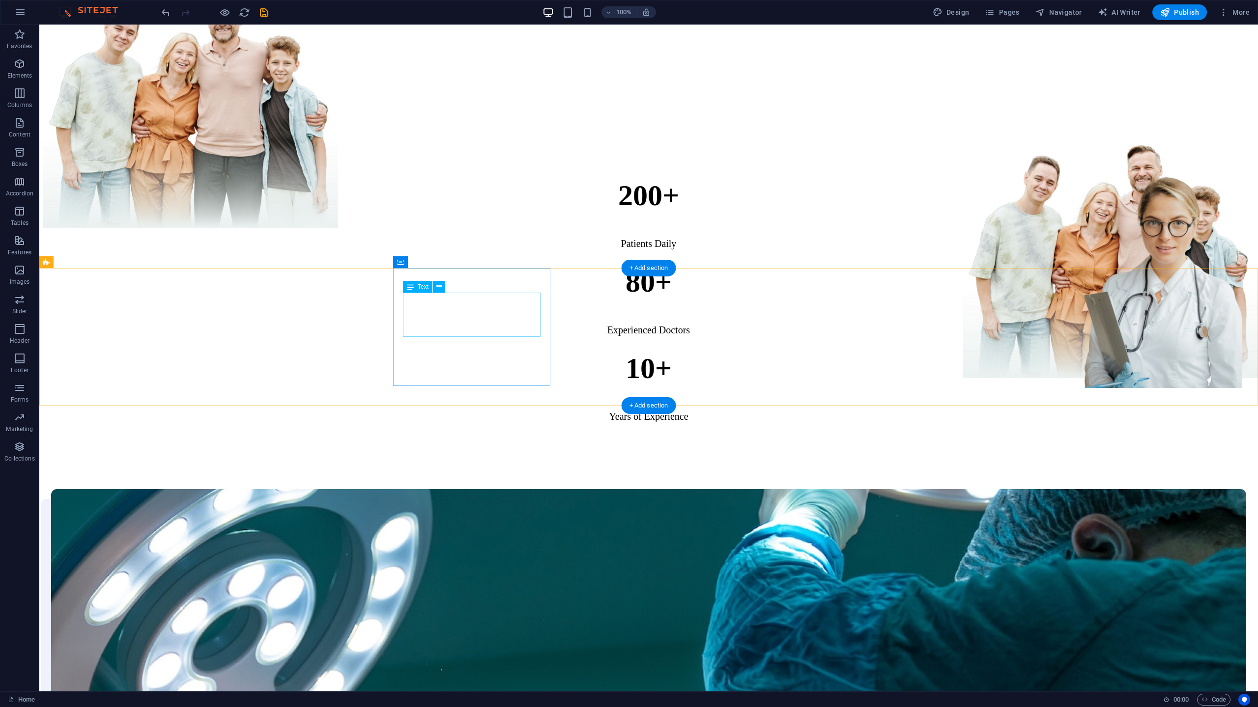
click at [483, 213] on div "200+" at bounding box center [648, 196] width 1195 height 34
click at [481, 213] on div "200+" at bounding box center [648, 196] width 1195 height 34
click at [308, 257] on div "200+ Patients Daily" at bounding box center [648, 214] width 1195 height 86
click at [637, 299] on div "80+" at bounding box center [648, 282] width 1195 height 34
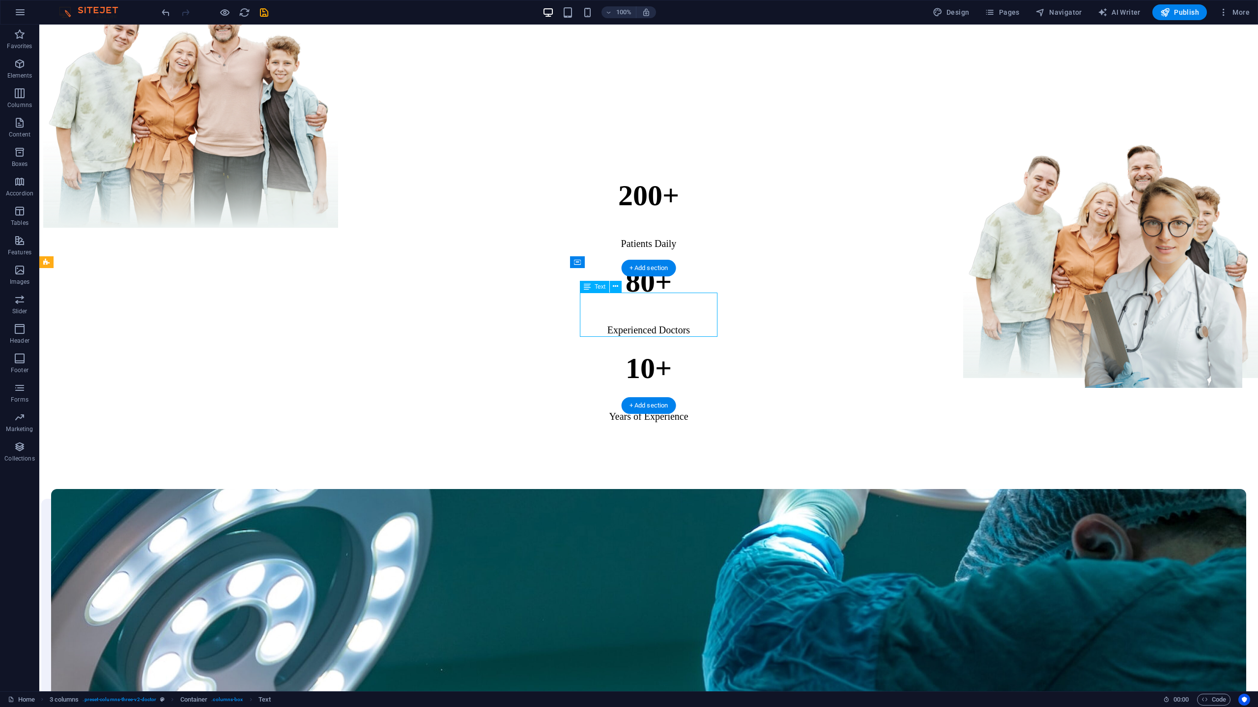
click at [637, 299] on div "80+" at bounding box center [648, 282] width 1195 height 34
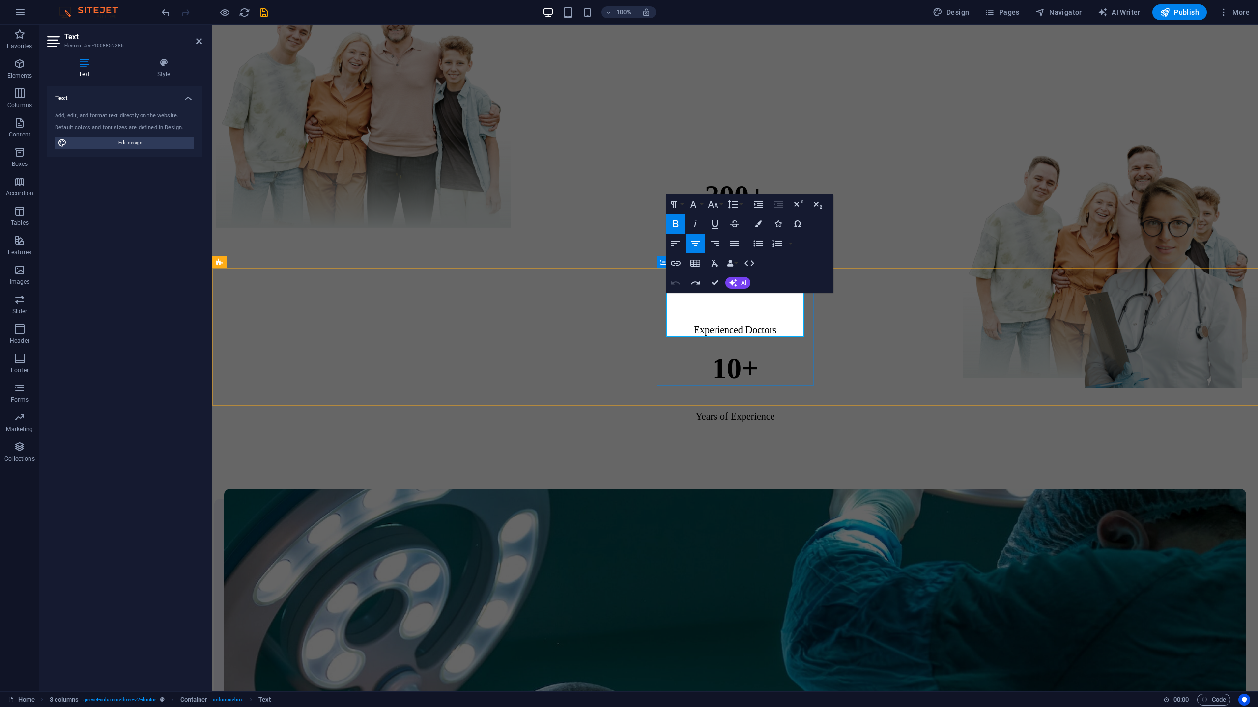
click at [732, 298] on strong "80+" at bounding box center [735, 282] width 46 height 32
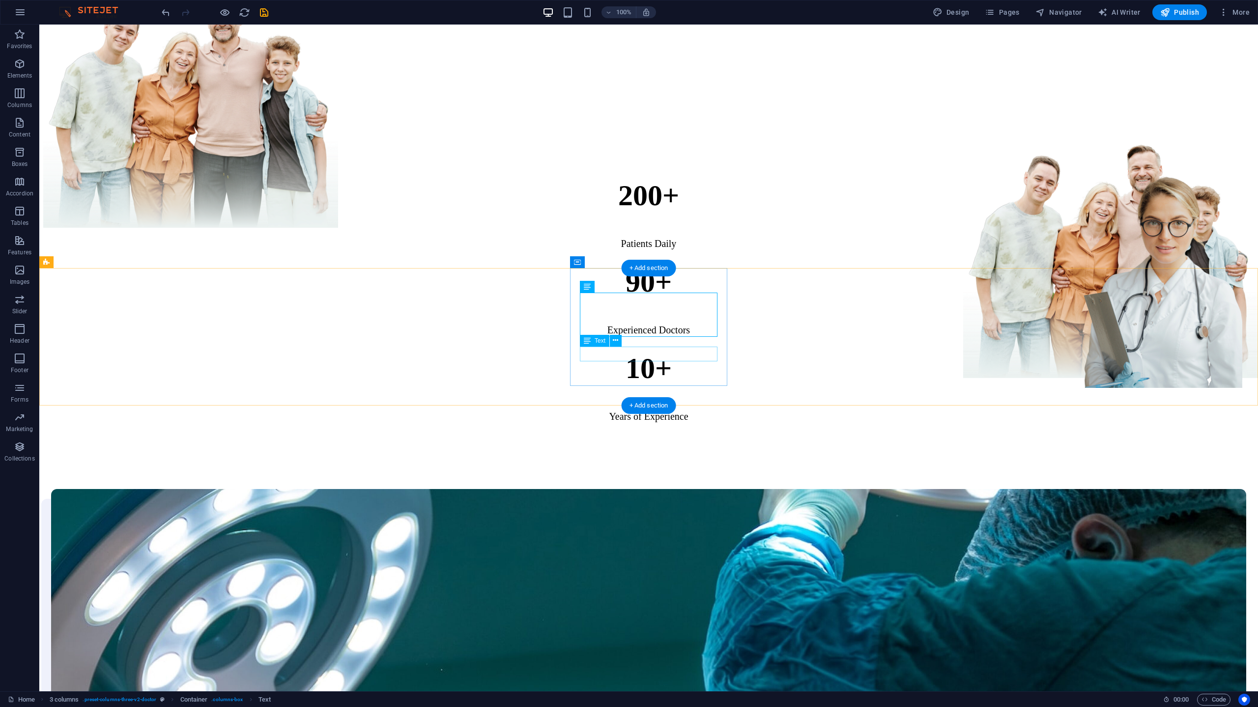
click at [682, 336] on div "Experienced Doctors" at bounding box center [648, 330] width 1195 height 11
click at [609, 347] on div "Text" at bounding box center [594, 341] width 29 height 12
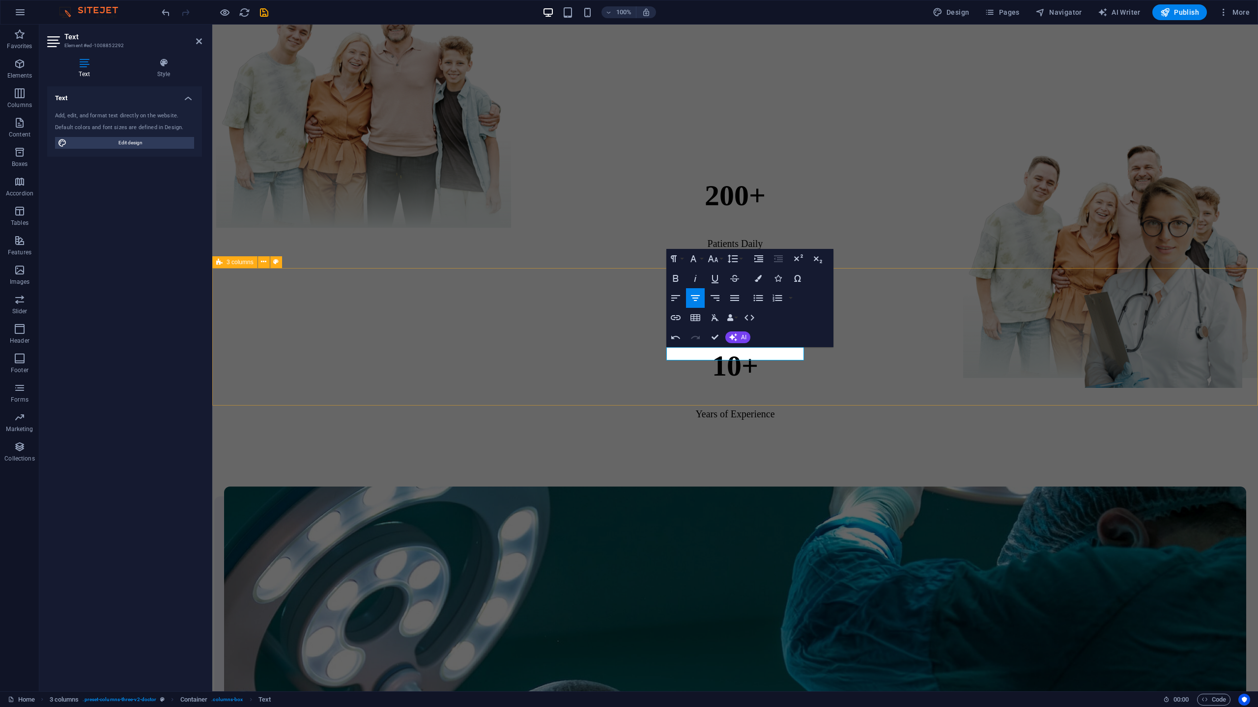
click at [1074, 378] on div "200+ Patients Daily 90+ tahun fokus di nutrisi alami. 10+ Years of Experience" at bounding box center [735, 309] width 1038 height 277
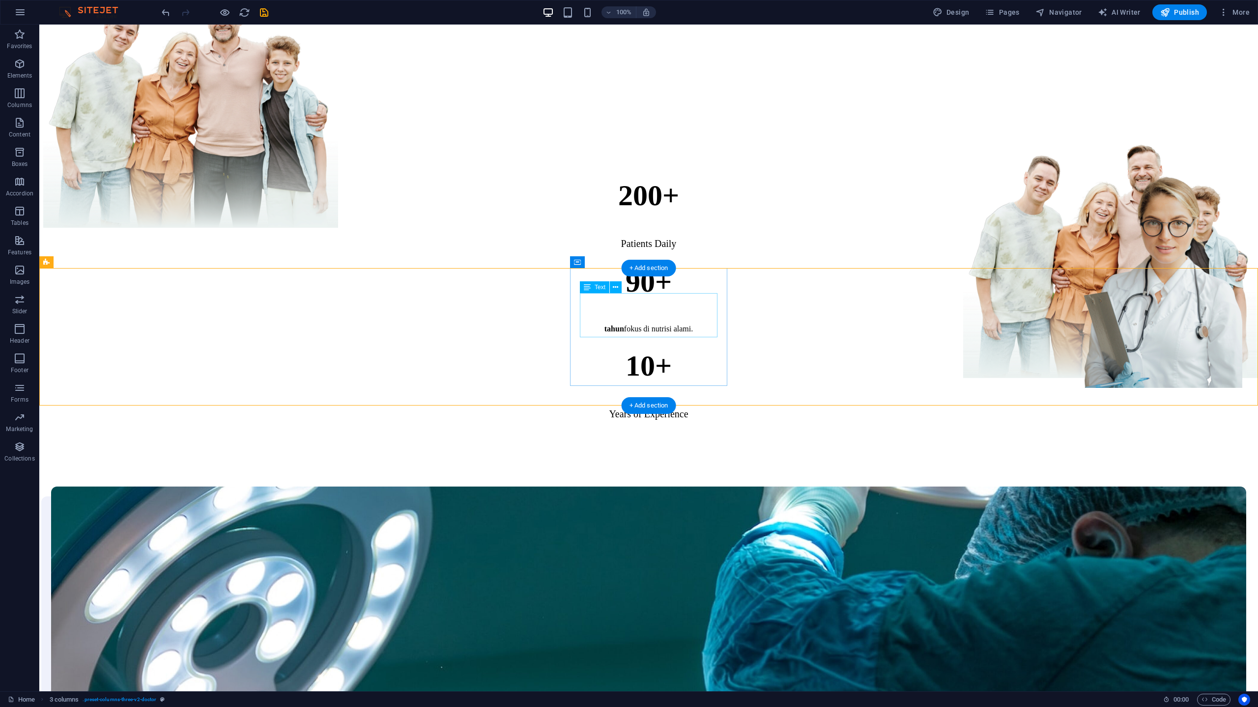
click at [671, 299] on div "90+" at bounding box center [648, 282] width 1195 height 34
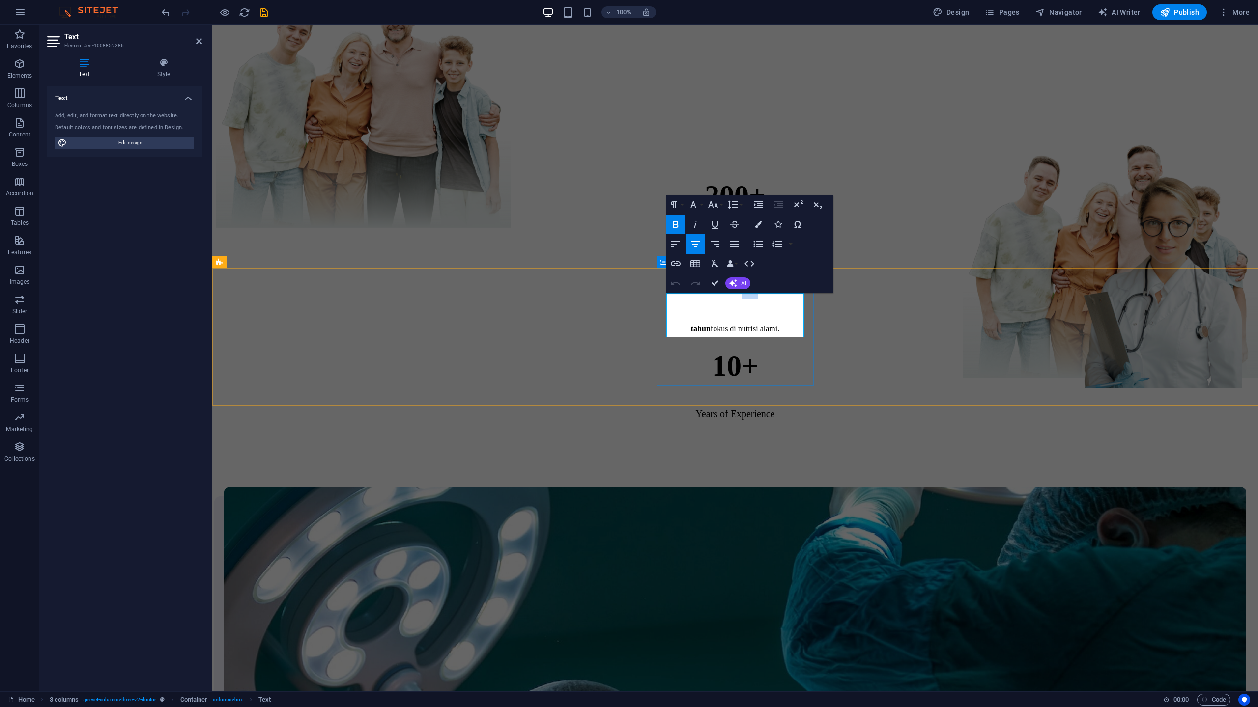
drag, startPoint x: 764, startPoint y: 319, endPoint x: 745, endPoint y: 322, distance: 19.4
click at [745, 299] on p "90+" at bounding box center [735, 282] width 1022 height 34
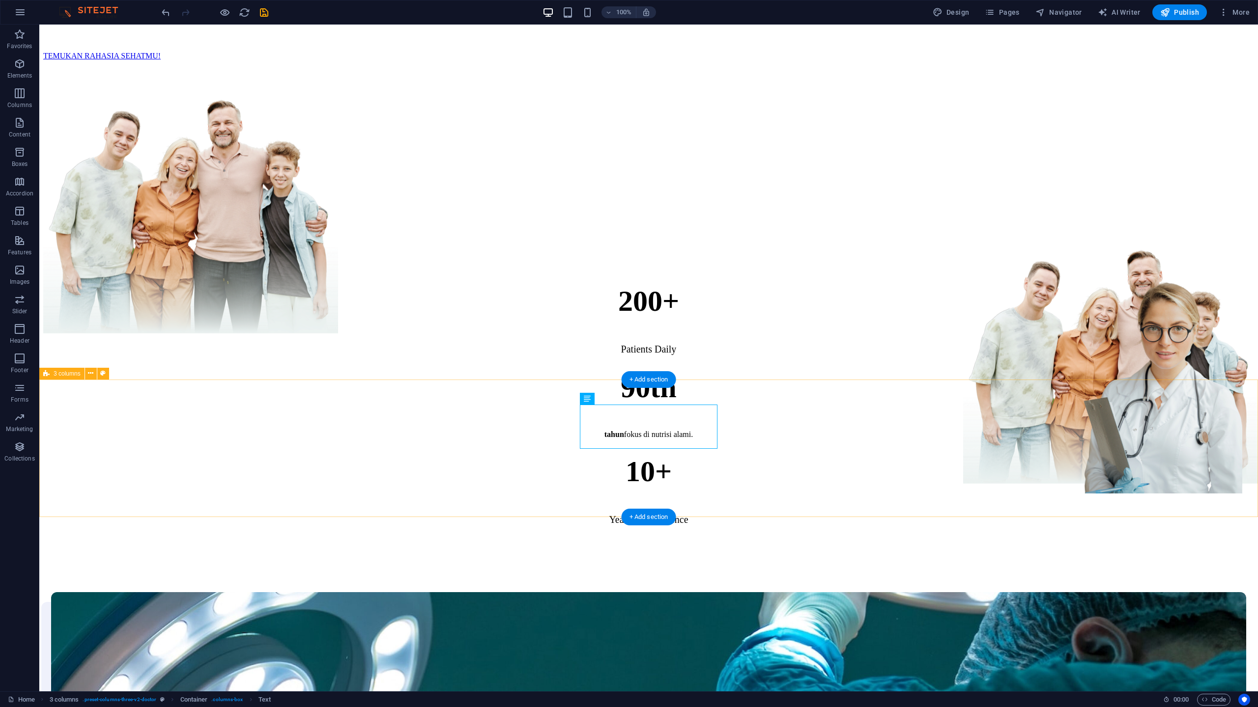
scroll to position [178, 0]
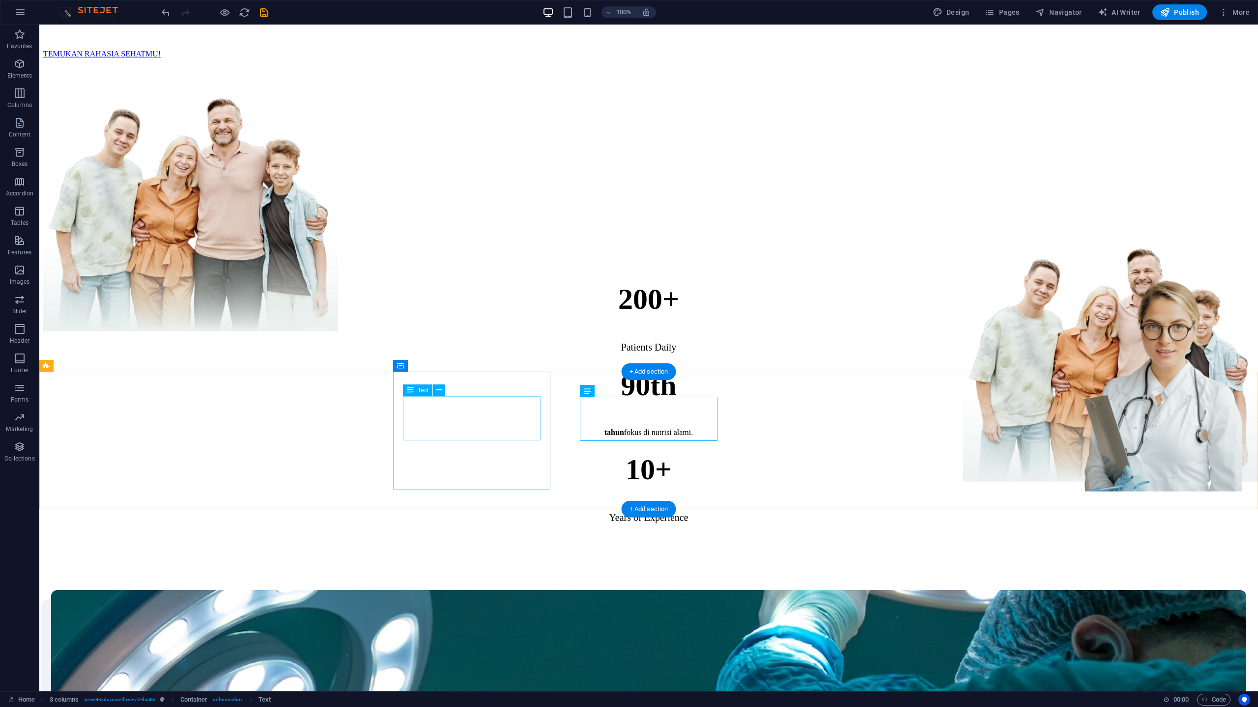
click at [496, 316] on div "200+" at bounding box center [648, 300] width 1195 height 34
click at [502, 353] on div "Patients Daily" at bounding box center [648, 347] width 1195 height 11
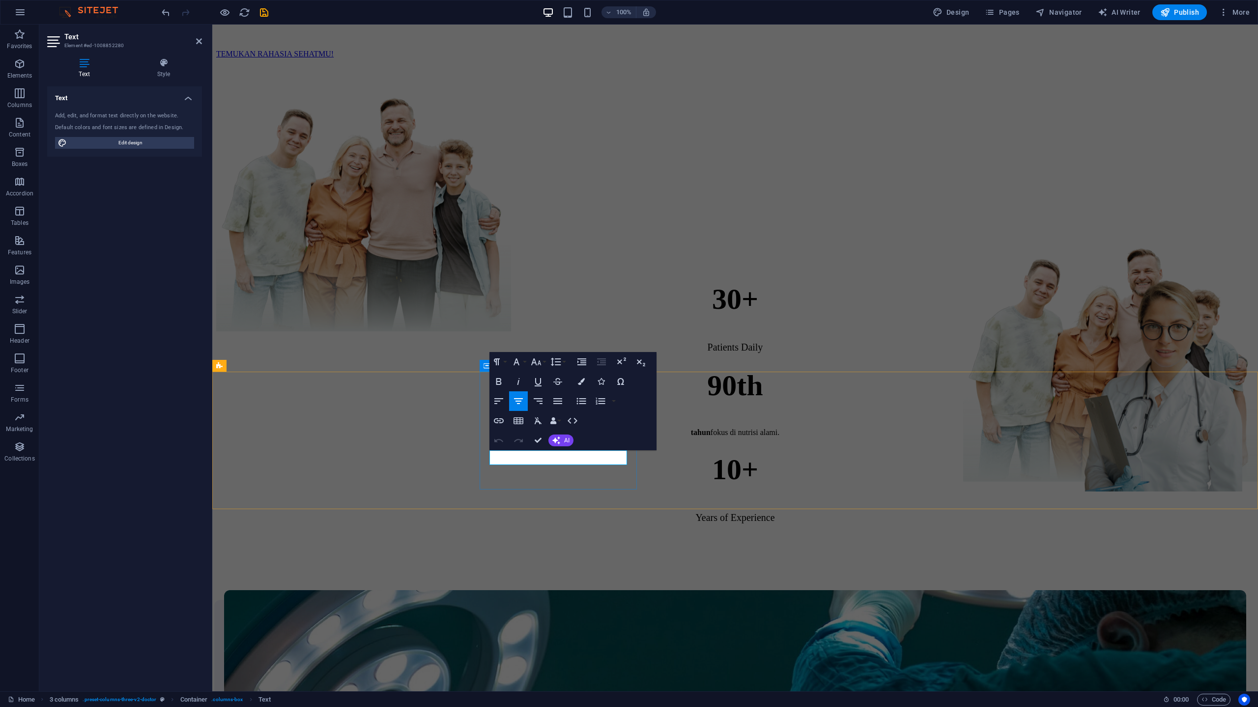
click at [707, 353] on span "Patients Daily" at bounding box center [735, 347] width 56 height 11
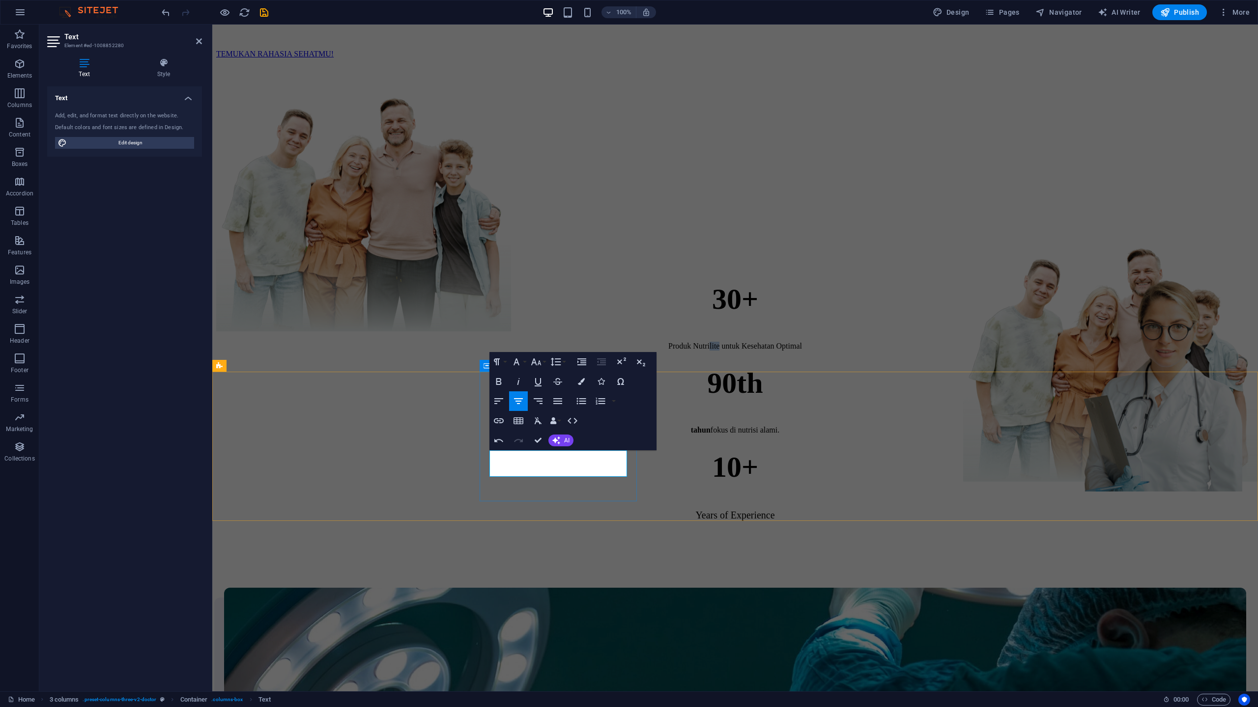
drag, startPoint x: 578, startPoint y: 458, endPoint x: 566, endPoint y: 458, distance: 12.3
click at [566, 351] on p "Produk Nutrilite untuk Kesehatan Optimal" at bounding box center [735, 346] width 1022 height 9
click at [610, 351] on p "Produk Nutrisi Alami untuk Kesehatan Optimal" at bounding box center [735, 346] width 1022 height 9
click at [923, 451] on div "10+" at bounding box center [735, 468] width 1022 height 34
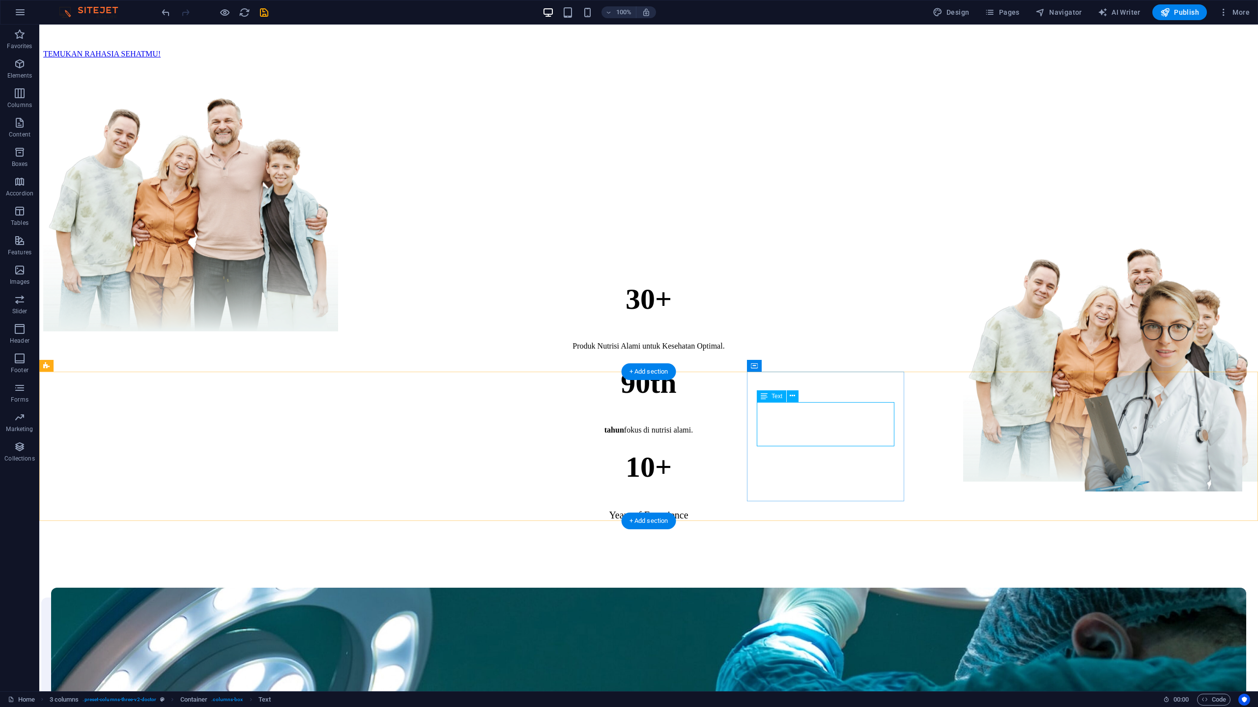
click at [840, 451] on div "10+" at bounding box center [648, 468] width 1195 height 34
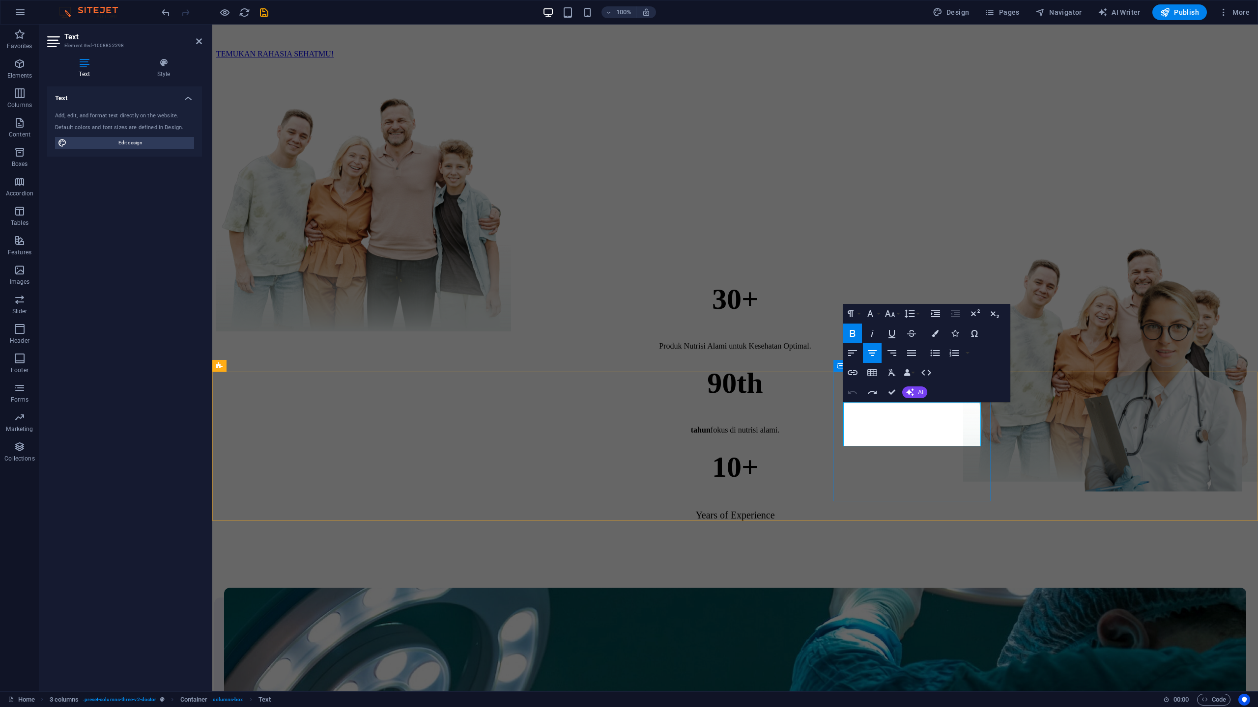
click at [758, 451] on strong "10+" at bounding box center [735, 467] width 46 height 32
click at [923, 510] on div "Years of Experience" at bounding box center [735, 515] width 1022 height 11
click at [774, 510] on span "Years of Experience" at bounding box center [734, 515] width 79 height 11
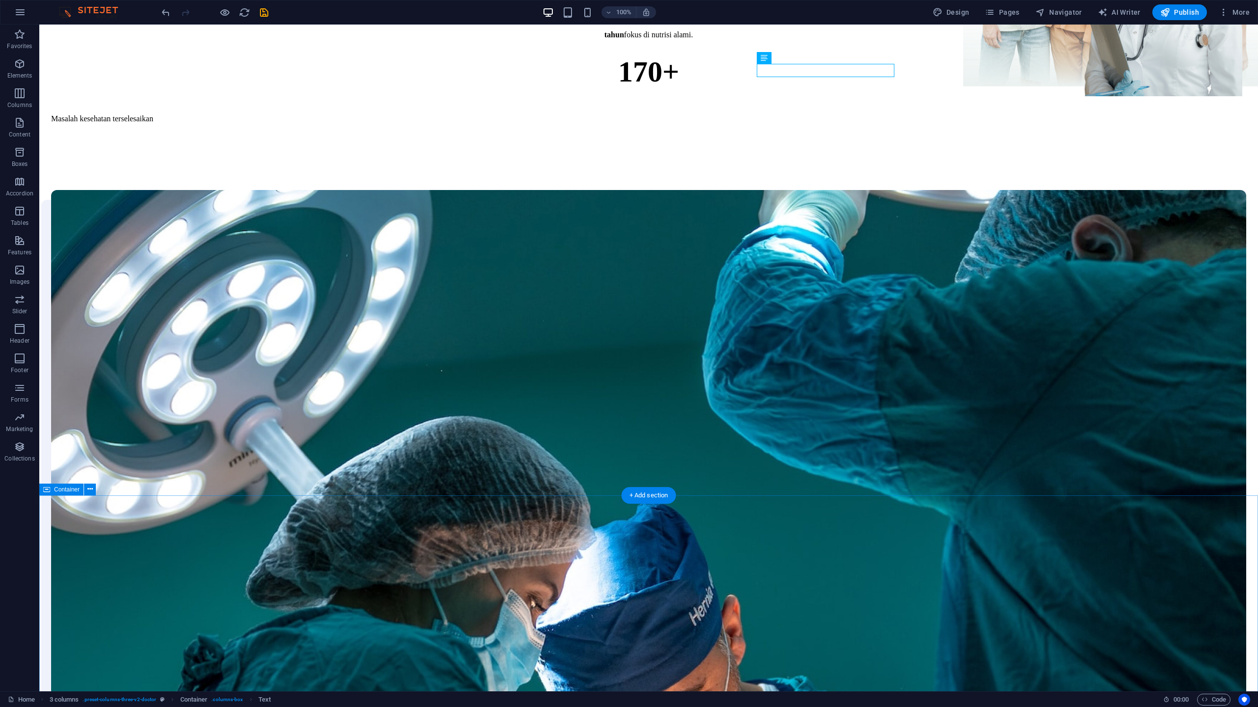
scroll to position [577, 0]
